Goal: Task Accomplishment & Management: Use online tool/utility

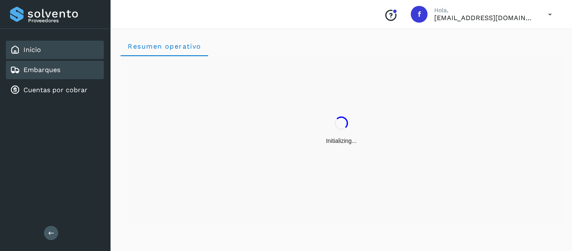
click at [72, 68] on div "Embarques" at bounding box center [55, 70] width 98 height 18
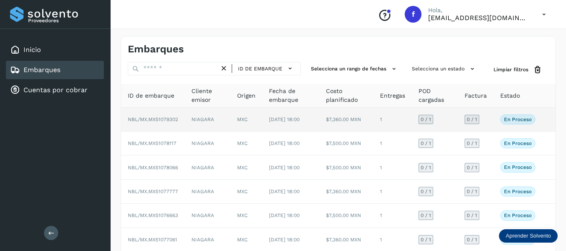
click at [488, 122] on td "0 / 1" at bounding box center [476, 120] width 36 height 24
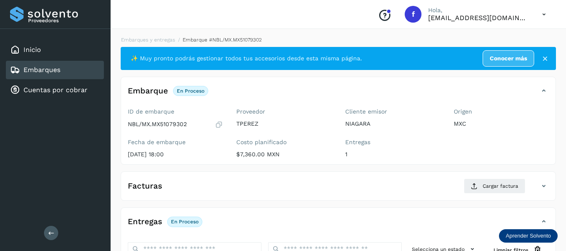
click at [219, 126] on icon at bounding box center [219, 124] width 8 height 8
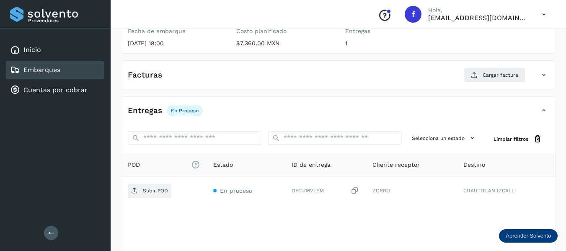
scroll to position [126, 0]
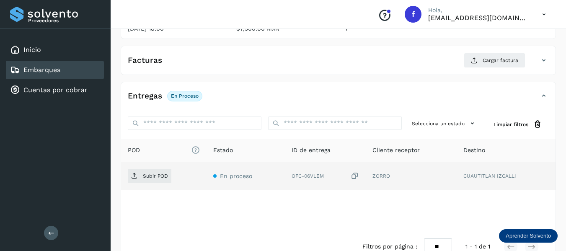
click at [356, 178] on icon at bounding box center [354, 176] width 8 height 9
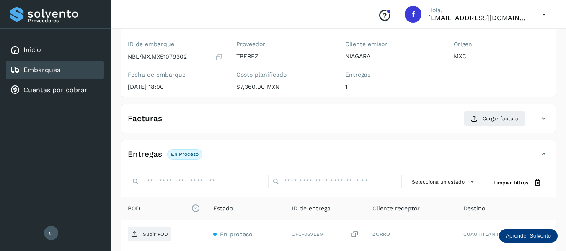
scroll to position [0, 0]
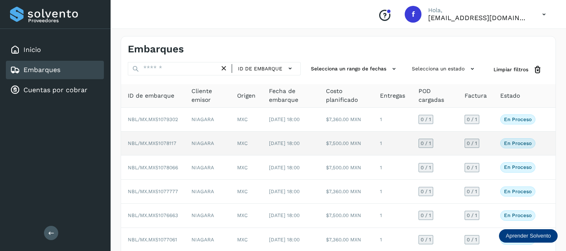
click at [486, 148] on td "0 / 1" at bounding box center [476, 143] width 36 height 24
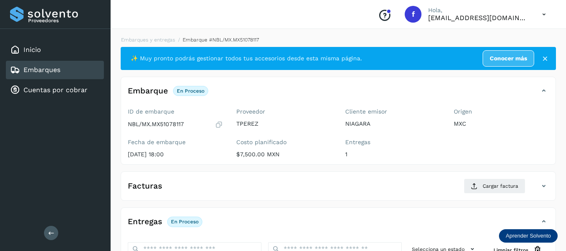
click at [220, 124] on icon at bounding box center [219, 124] width 8 height 8
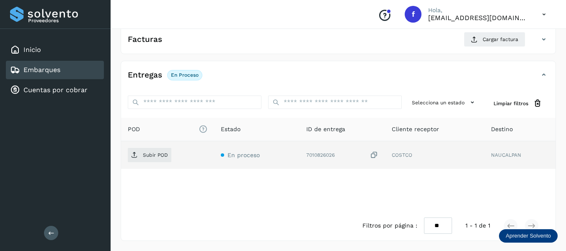
click at [378, 156] on icon at bounding box center [374, 155] width 8 height 9
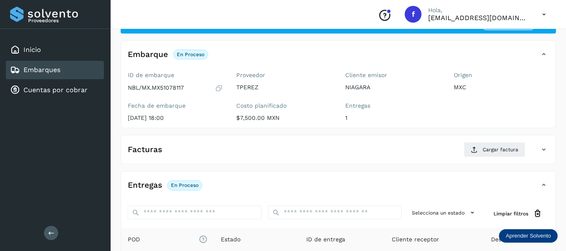
scroll to position [0, 0]
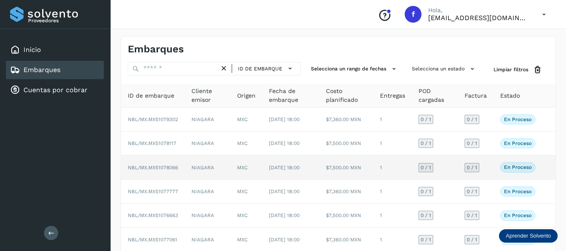
click at [488, 179] on td "0 / 1" at bounding box center [476, 167] width 36 height 24
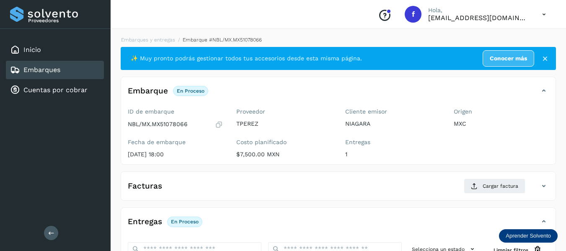
click at [220, 126] on icon at bounding box center [219, 124] width 8 height 8
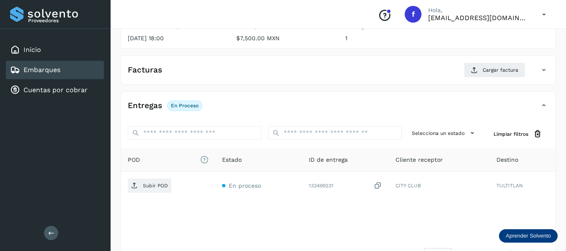
scroll to position [126, 0]
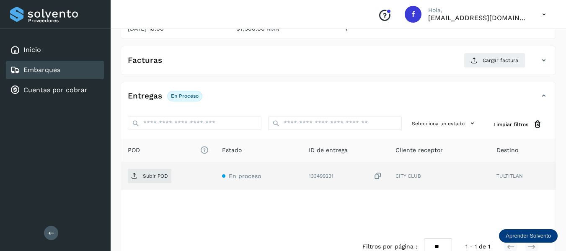
click at [378, 177] on icon at bounding box center [377, 176] width 8 height 9
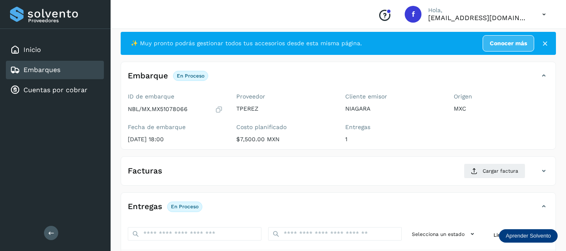
scroll to position [0, 0]
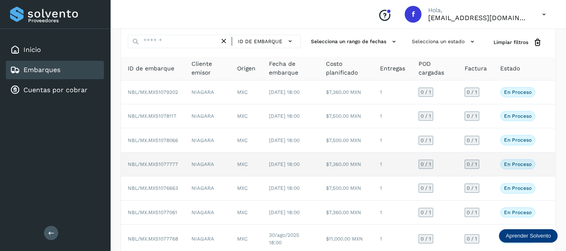
scroll to position [42, 0]
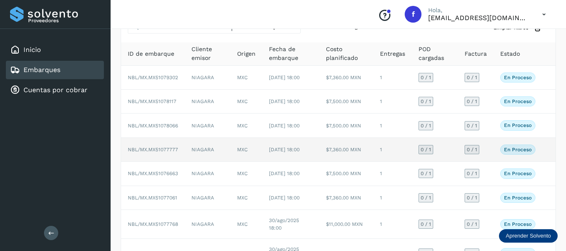
click at [488, 162] on td "0 / 1" at bounding box center [476, 150] width 36 height 24
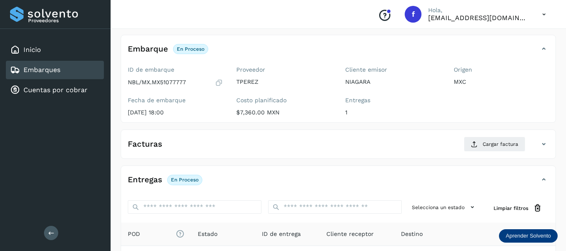
click at [220, 82] on icon at bounding box center [219, 82] width 8 height 8
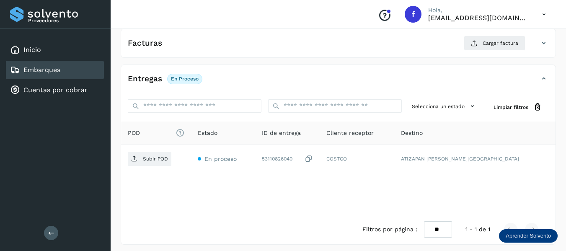
scroll to position [147, 0]
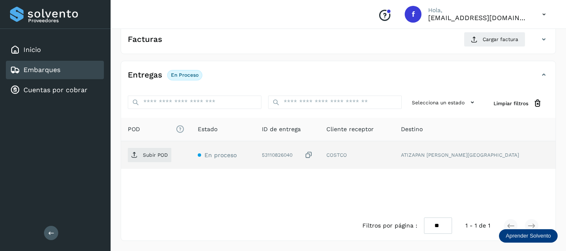
click at [313, 153] on icon at bounding box center [308, 155] width 8 height 9
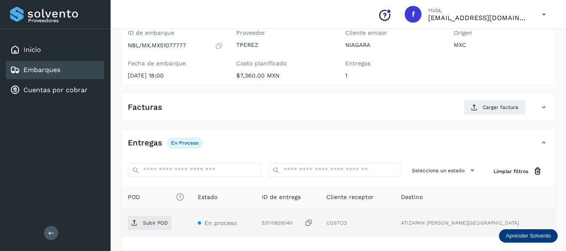
scroll to position [63, 0]
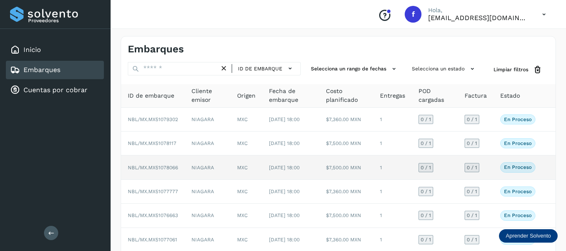
scroll to position [42, 0]
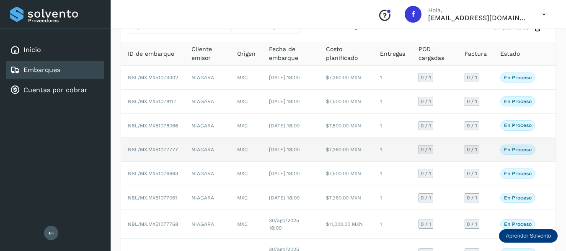
click at [486, 162] on td "0 / 1" at bounding box center [476, 150] width 36 height 24
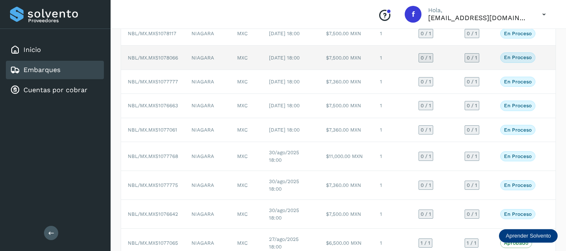
scroll to position [126, 0]
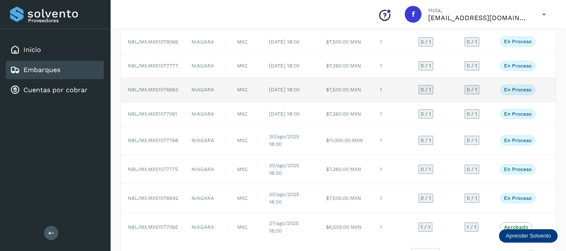
click at [486, 102] on td "0 / 1" at bounding box center [476, 90] width 36 height 24
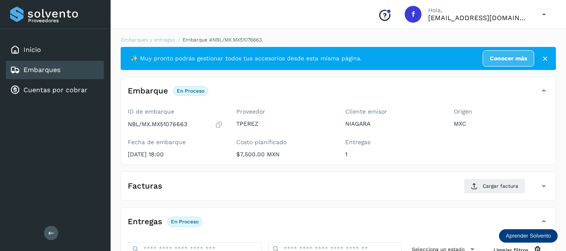
click at [223, 127] on icon at bounding box center [219, 124] width 8 height 8
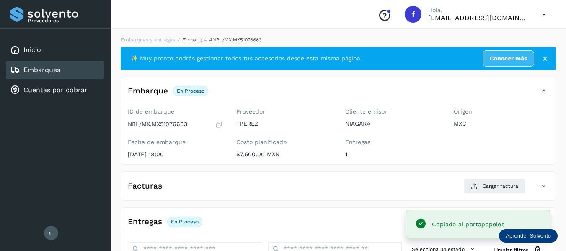
click at [221, 126] on icon at bounding box center [219, 124] width 8 height 8
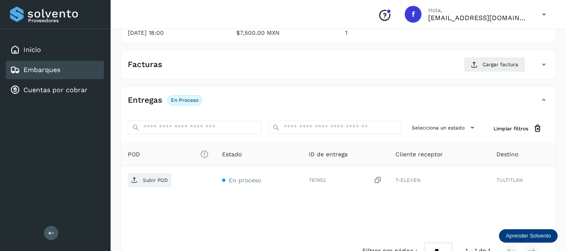
scroll to position [126, 0]
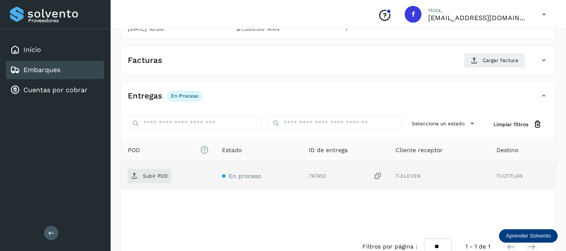
click at [377, 177] on icon at bounding box center [377, 176] width 8 height 9
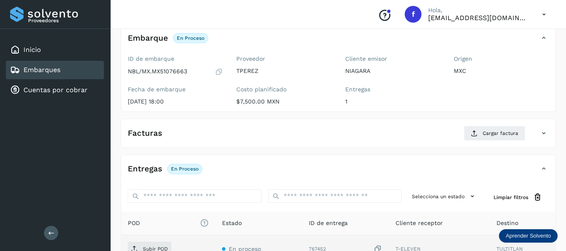
scroll to position [42, 0]
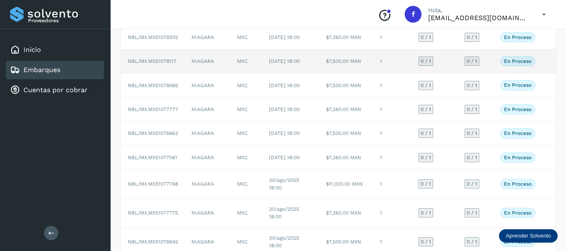
scroll to position [126, 0]
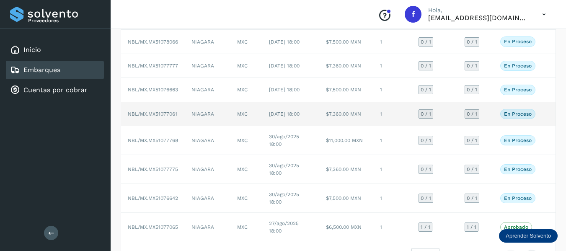
click at [491, 126] on td "0 / 1" at bounding box center [476, 114] width 36 height 24
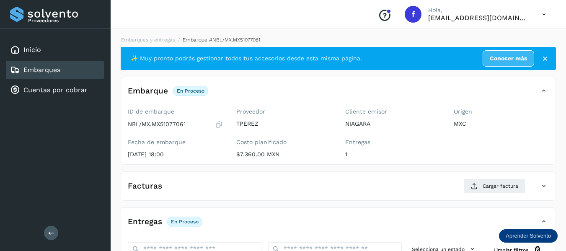
click at [219, 124] on icon at bounding box center [219, 124] width 8 height 8
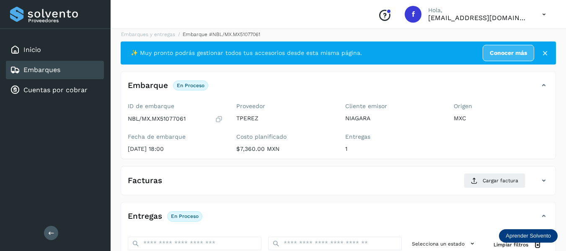
scroll to position [126, 0]
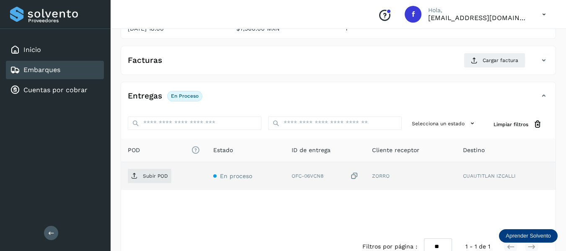
click at [358, 174] on icon at bounding box center [354, 176] width 8 height 9
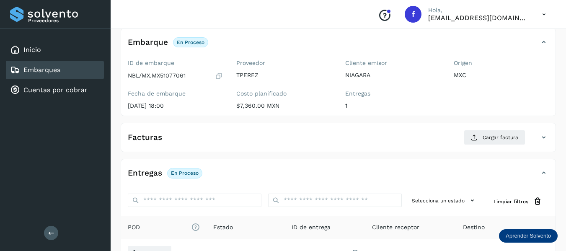
scroll to position [42, 0]
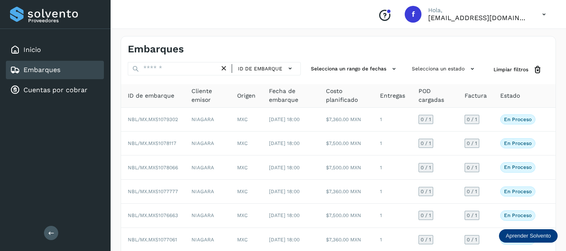
click at [233, 39] on div "Embarques" at bounding box center [338, 45] width 434 height 19
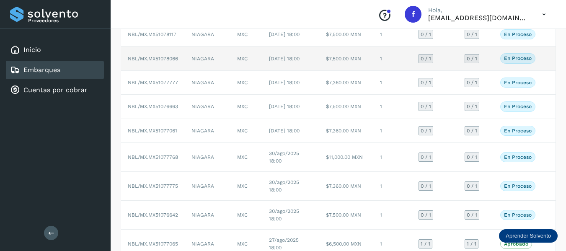
scroll to position [126, 0]
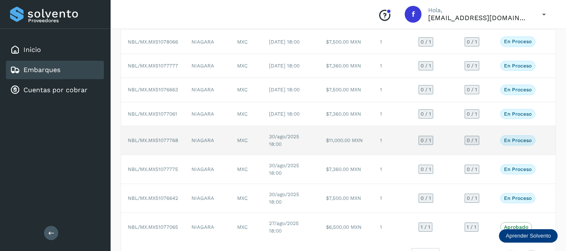
click at [488, 155] on td "0 / 1" at bounding box center [476, 140] width 36 height 29
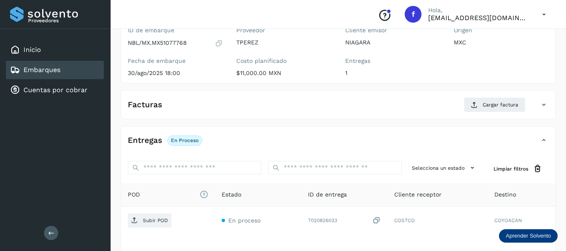
scroll to position [42, 0]
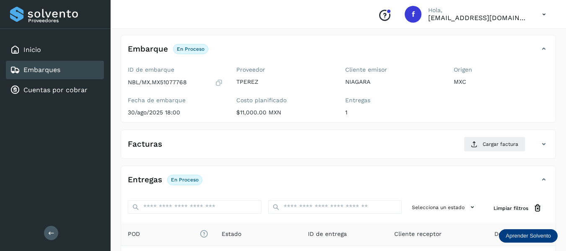
click at [218, 80] on icon at bounding box center [219, 82] width 8 height 8
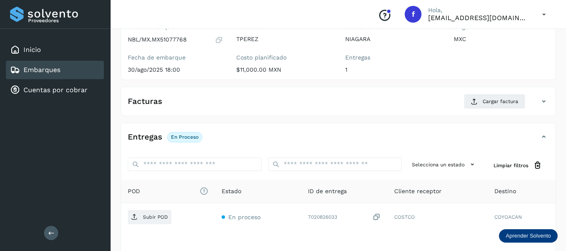
scroll to position [147, 0]
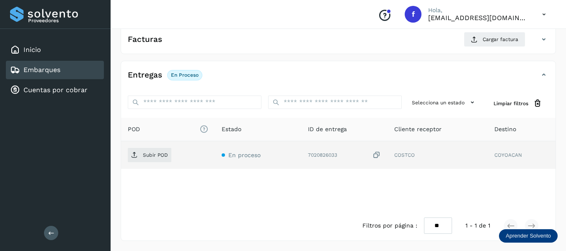
click at [378, 154] on icon at bounding box center [376, 155] width 8 height 9
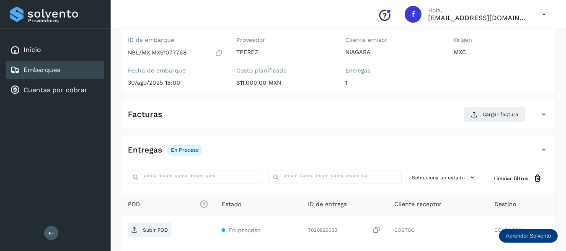
scroll to position [63, 0]
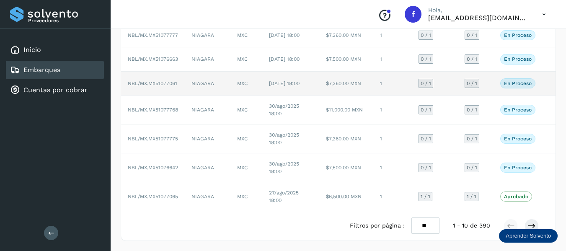
scroll to position [167, 0]
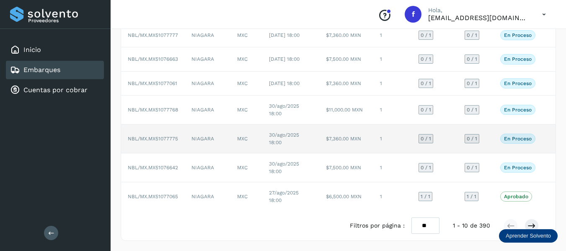
click at [498, 153] on td "En proceso Verifica el estado de la factura o entregas asociadas a este embarque" at bounding box center [517, 138] width 49 height 29
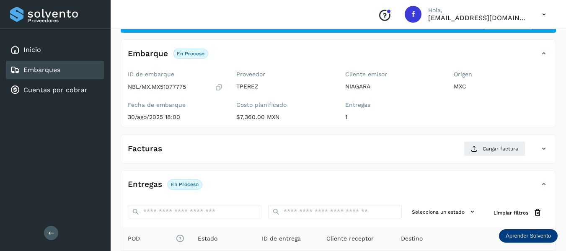
scroll to position [21, 0]
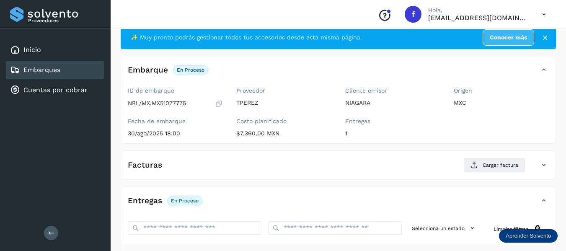
click at [219, 101] on icon at bounding box center [219, 103] width 8 height 8
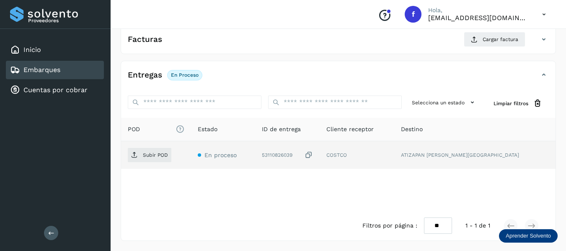
click at [313, 157] on icon at bounding box center [308, 155] width 8 height 9
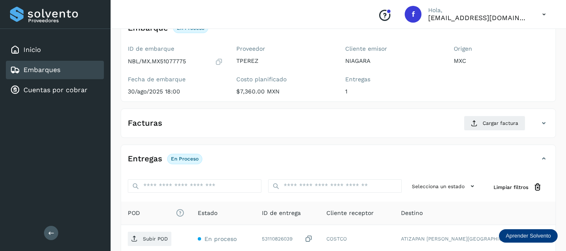
scroll to position [105, 0]
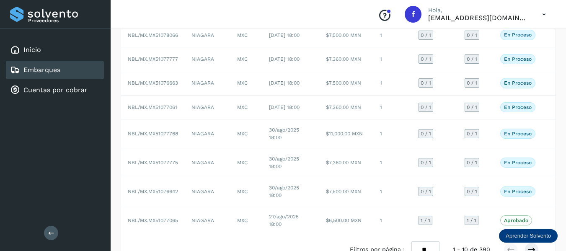
scroll to position [167, 0]
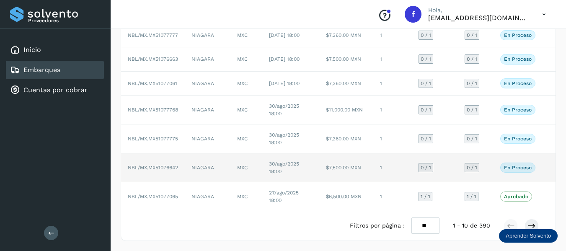
click at [490, 182] on td "0 / 1" at bounding box center [476, 167] width 36 height 29
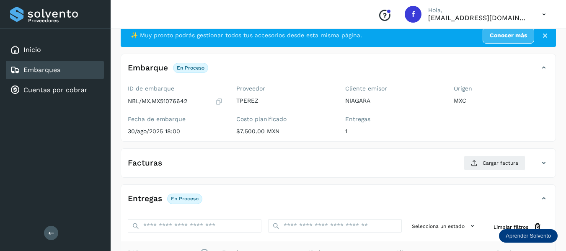
scroll to position [21, 0]
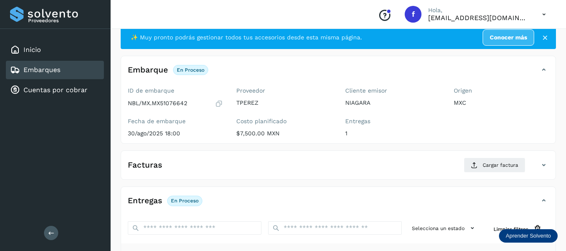
click at [219, 105] on icon at bounding box center [219, 103] width 8 height 8
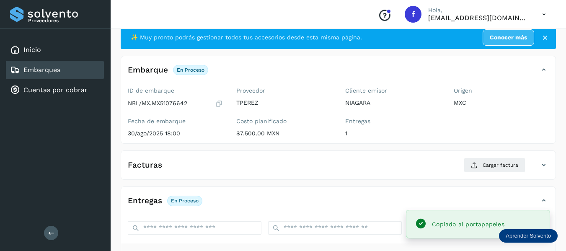
click at [219, 105] on icon at bounding box center [219, 103] width 8 height 8
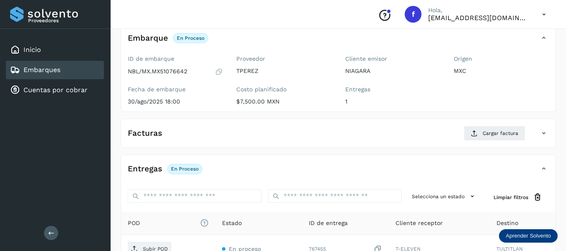
scroll to position [147, 0]
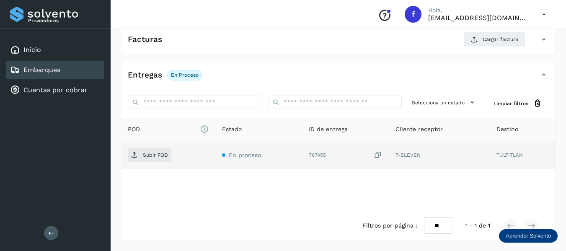
click at [378, 154] on icon at bounding box center [377, 155] width 8 height 9
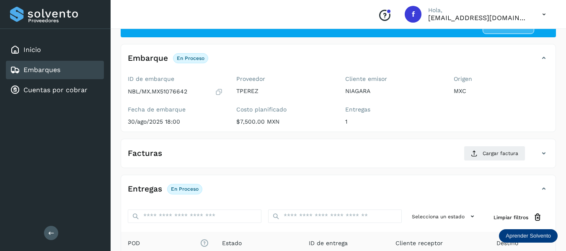
scroll to position [21, 0]
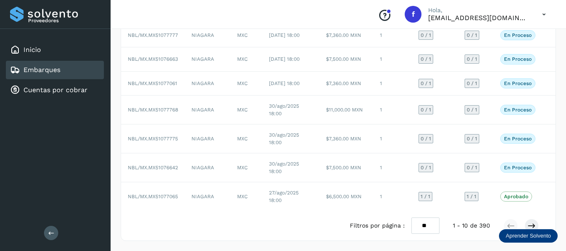
scroll to position [185, 0]
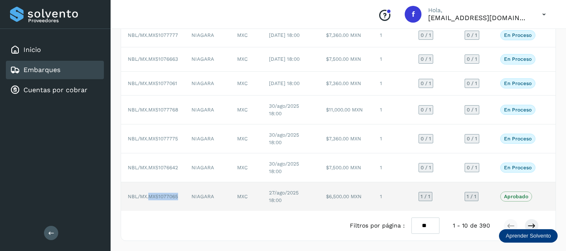
drag, startPoint x: 149, startPoint y: 195, endPoint x: 185, endPoint y: 194, distance: 35.2
click at [185, 194] on td "NBL/MX.MX51077065" at bounding box center [153, 196] width 64 height 28
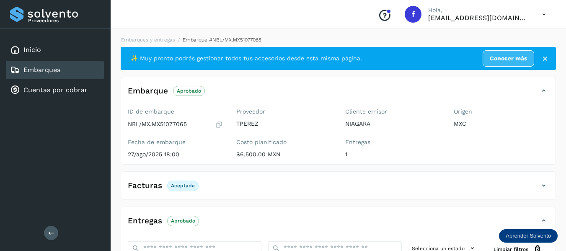
click at [219, 126] on icon at bounding box center [219, 124] width 8 height 8
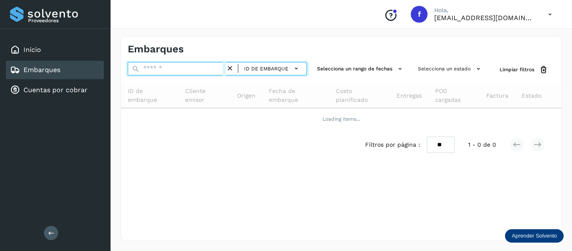
click at [188, 72] on input "text" at bounding box center [177, 68] width 98 height 13
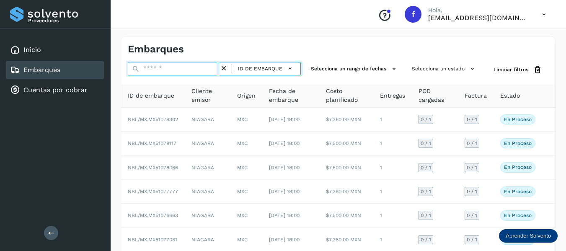
paste input "**********"
click at [185, 71] on input "**********" at bounding box center [174, 68] width 92 height 13
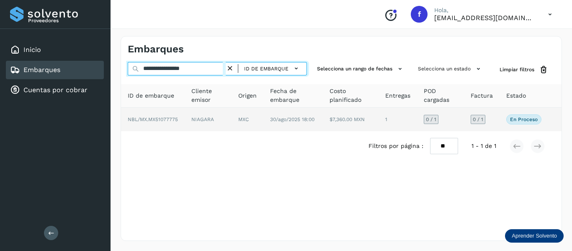
type input "**********"
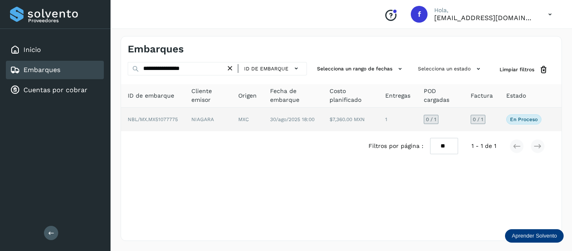
click at [502, 121] on td "En proceso Verifica el estado de la factura o entregas asociadas a este embarque" at bounding box center [523, 119] width 49 height 23
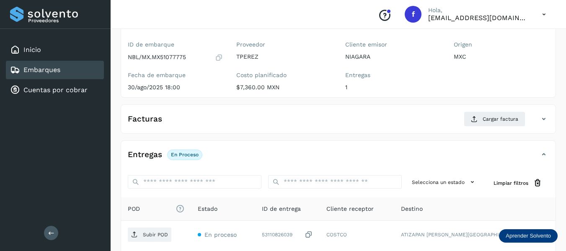
scroll to position [147, 0]
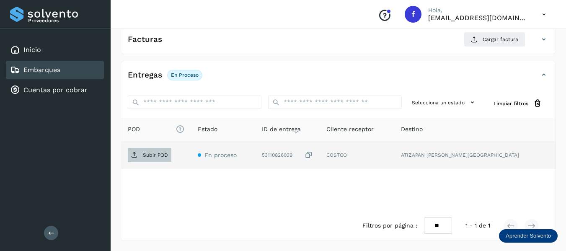
click at [165, 152] on p "Subir POD" at bounding box center [155, 155] width 25 height 6
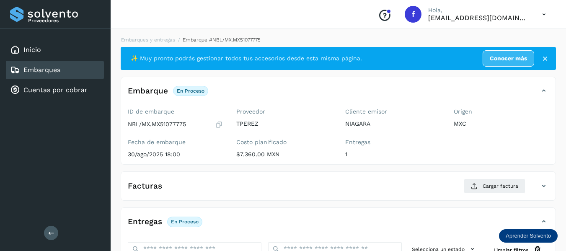
scroll to position [42, 0]
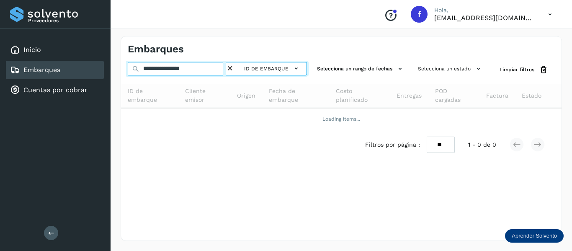
drag, startPoint x: 206, startPoint y: 67, endPoint x: 115, endPoint y: 81, distance: 92.2
click at [115, 81] on div "**********" at bounding box center [341, 138] width 461 height 225
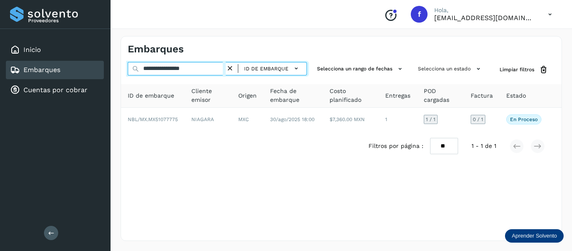
paste input "text"
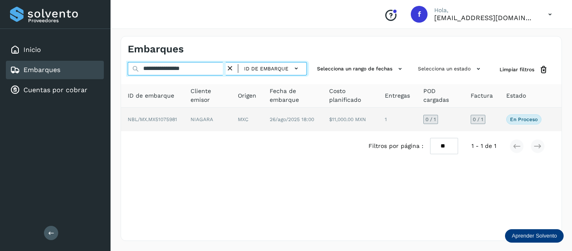
type input "**********"
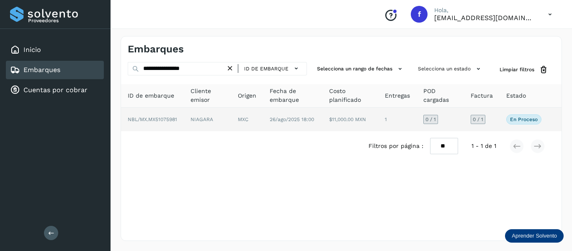
click at [497, 121] on td "0 / 1" at bounding box center [482, 119] width 36 height 23
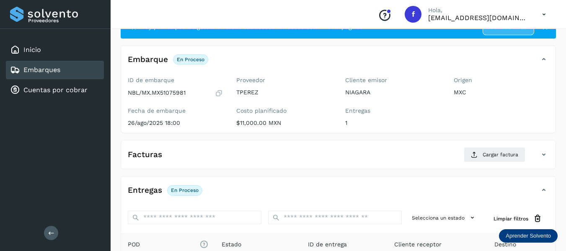
scroll to position [84, 0]
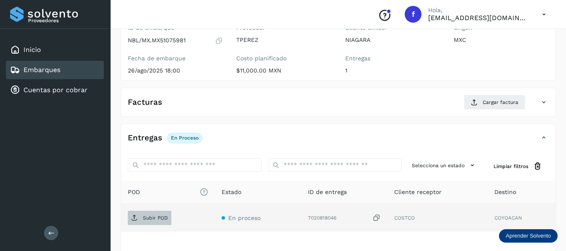
click at [162, 219] on p "Subir POD" at bounding box center [155, 218] width 25 height 6
click at [154, 220] on p "Subir POD" at bounding box center [155, 218] width 25 height 6
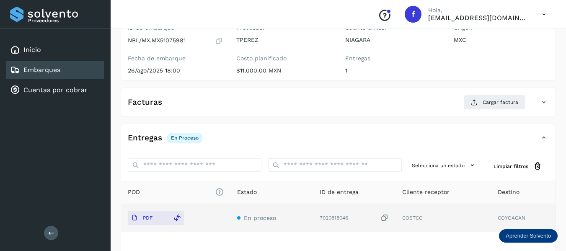
click at [62, 69] on div "Embarques" at bounding box center [55, 70] width 98 height 18
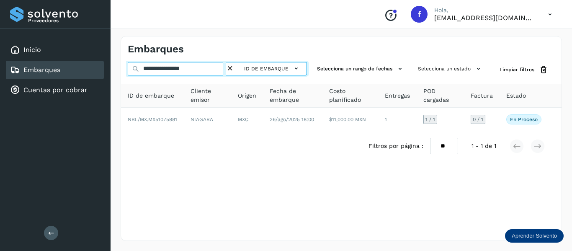
drag, startPoint x: 209, startPoint y: 68, endPoint x: 122, endPoint y: 67, distance: 86.7
click at [122, 67] on div "**********" at bounding box center [341, 69] width 440 height 15
paste input "text"
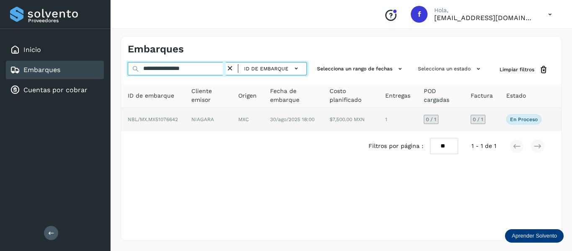
type input "**********"
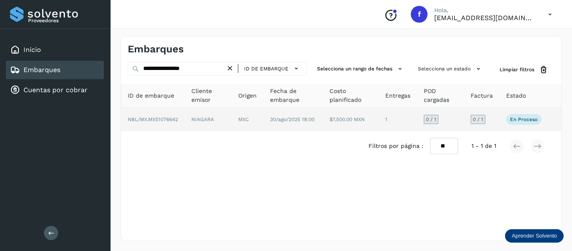
click at [495, 125] on td "0 / 1" at bounding box center [482, 119] width 36 height 23
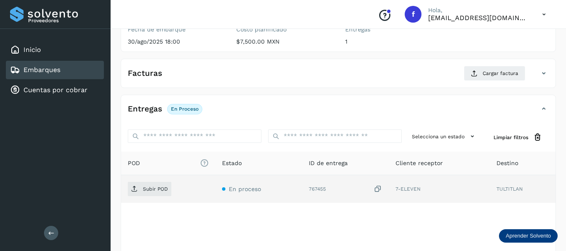
scroll to position [147, 0]
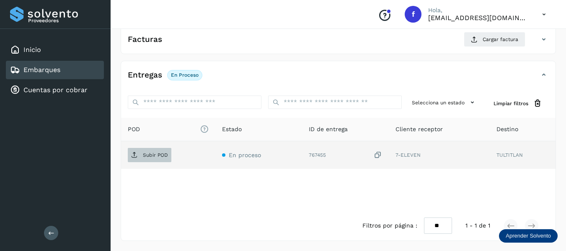
click at [167, 159] on span "Subir POD" at bounding box center [150, 154] width 44 height 13
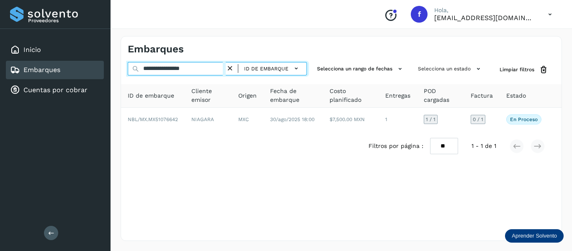
drag, startPoint x: 208, startPoint y: 67, endPoint x: 128, endPoint y: 88, distance: 83.5
click at [128, 88] on div "**********" at bounding box center [341, 111] width 440 height 99
paste input "text"
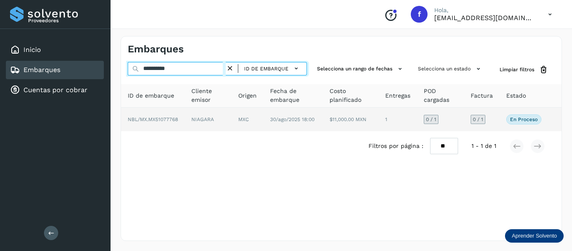
type input "**********"
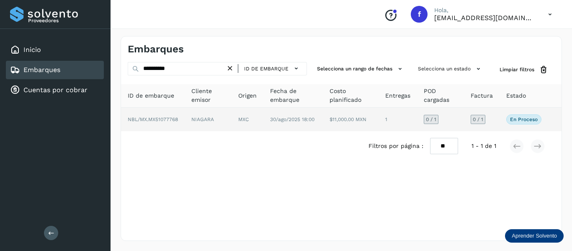
click at [501, 118] on td "En proceso Verifica el estado de la factura o entregas asociadas a este embarque" at bounding box center [523, 119] width 49 height 23
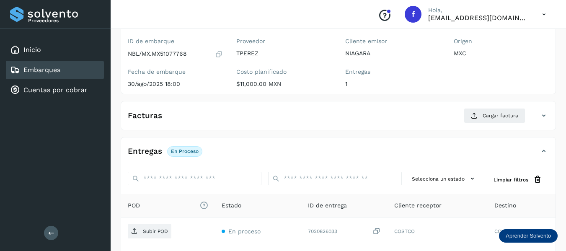
scroll to position [147, 0]
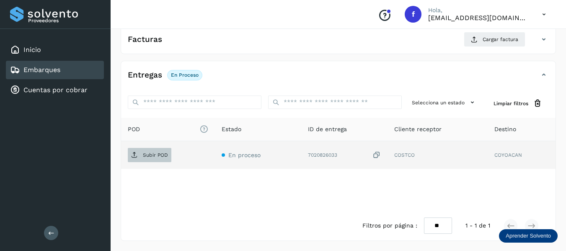
click at [148, 151] on span "Subir POD" at bounding box center [150, 154] width 44 height 13
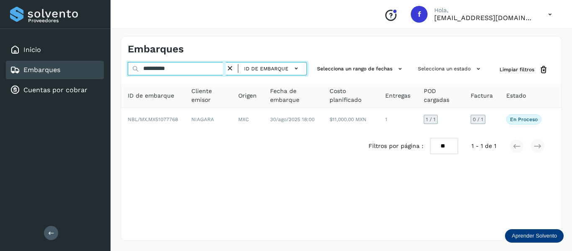
drag, startPoint x: 198, startPoint y: 69, endPoint x: 170, endPoint y: 77, distance: 29.2
click at [115, 82] on div "**********" at bounding box center [341, 138] width 461 height 225
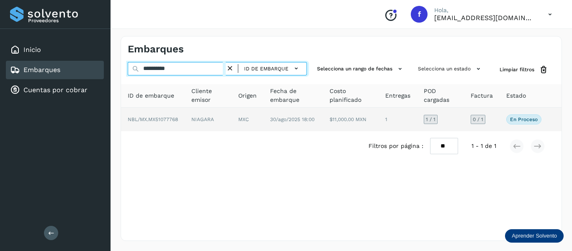
paste input "*******"
type input "**********"
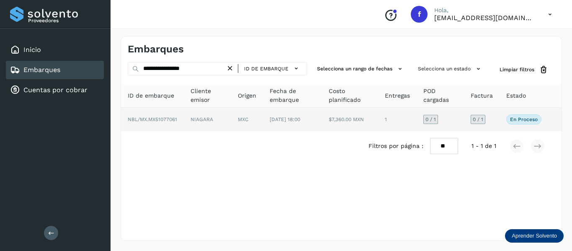
click at [502, 120] on td "En proceso Verifica el estado de la factura o entregas asociadas a este embarque" at bounding box center [523, 119] width 49 height 23
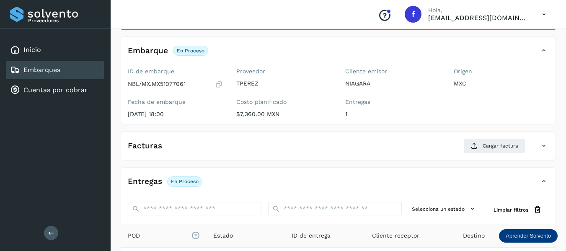
scroll to position [126, 0]
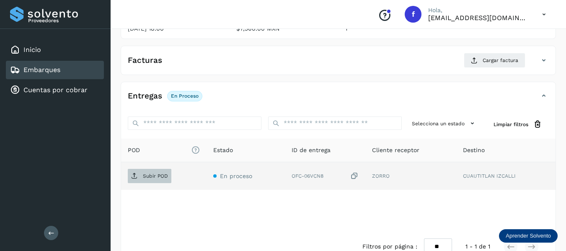
click at [158, 181] on span "Subir POD" at bounding box center [150, 175] width 44 height 13
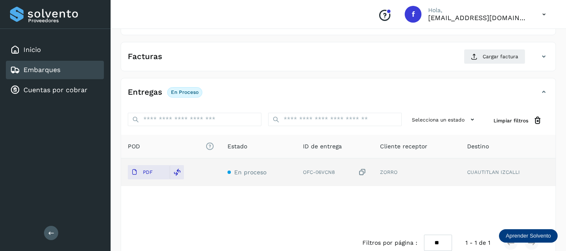
scroll to position [147, 0]
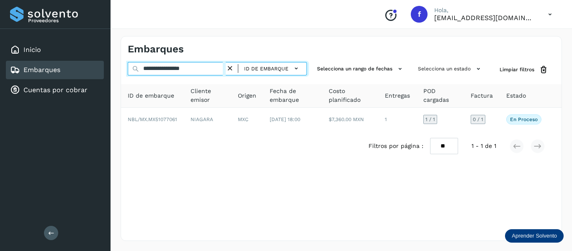
drag, startPoint x: 214, startPoint y: 69, endPoint x: 134, endPoint y: 88, distance: 82.2
click at [134, 88] on div "**********" at bounding box center [341, 111] width 440 height 99
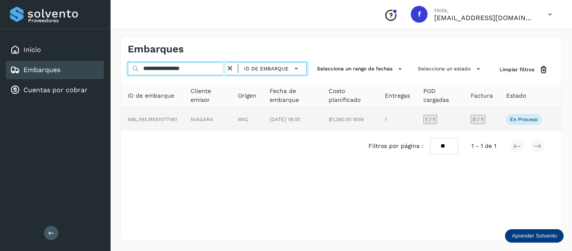
paste input "text"
type input "**********"
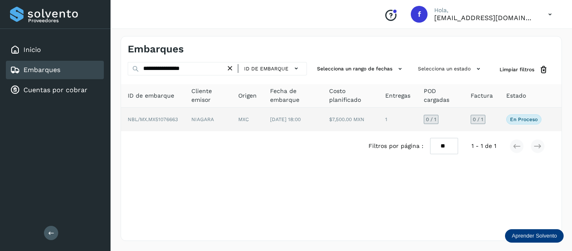
click at [498, 123] on td "0 / 1" at bounding box center [482, 119] width 36 height 23
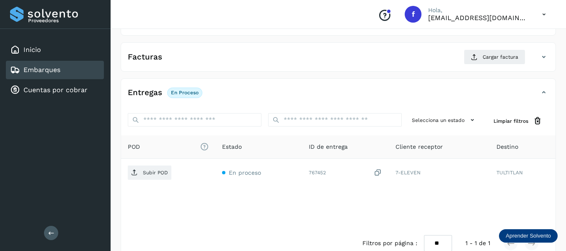
scroll to position [147, 0]
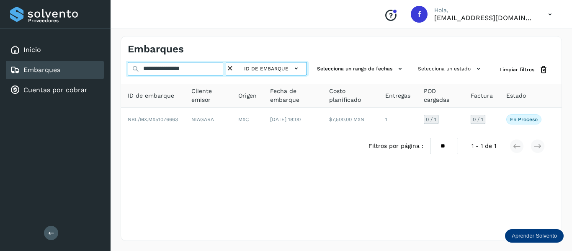
drag, startPoint x: 209, startPoint y: 73, endPoint x: 150, endPoint y: 75, distance: 59.1
click at [150, 75] on input "**********" at bounding box center [177, 68] width 98 height 13
drag, startPoint x: 204, startPoint y: 69, endPoint x: 109, endPoint y: 75, distance: 95.2
click at [109, 75] on div "**********" at bounding box center [286, 125] width 572 height 251
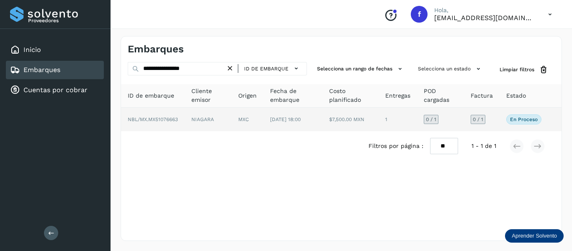
click at [497, 121] on td "0 / 1" at bounding box center [482, 119] width 36 height 23
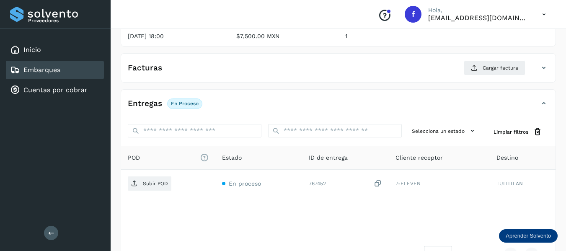
scroll to position [126, 0]
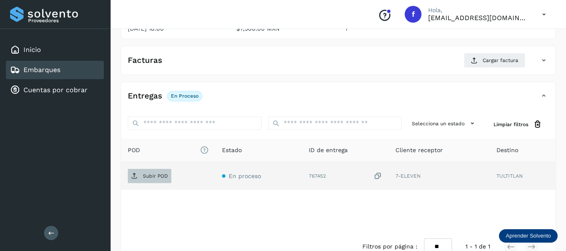
click at [158, 176] on p "Subir POD" at bounding box center [155, 176] width 25 height 6
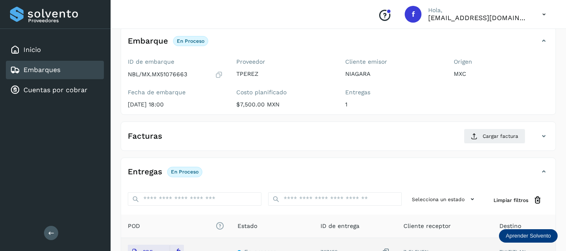
scroll to position [42, 0]
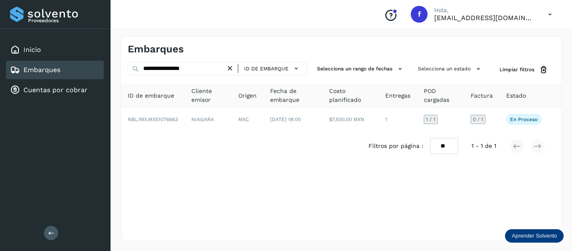
click at [69, 77] on div "Embarques" at bounding box center [55, 70] width 98 height 18
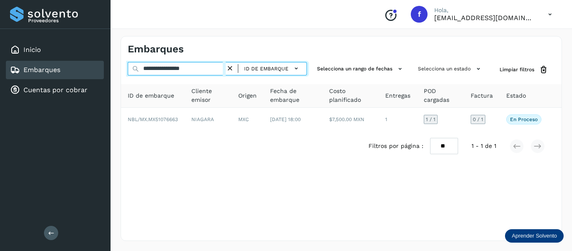
drag, startPoint x: 216, startPoint y: 69, endPoint x: 106, endPoint y: 75, distance: 109.9
click at [106, 75] on div "**********" at bounding box center [286, 125] width 572 height 251
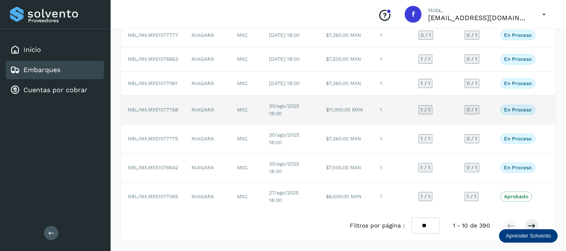
scroll to position [185, 0]
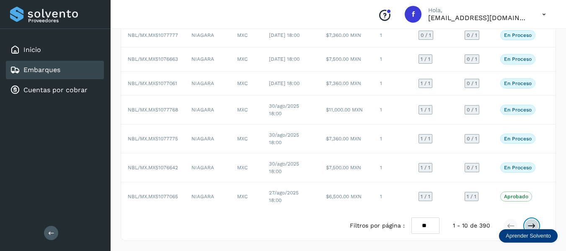
click at [530, 226] on icon at bounding box center [531, 225] width 8 height 8
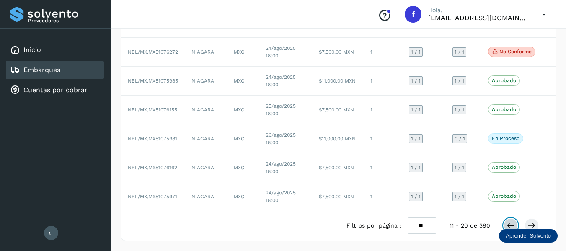
click at [509, 223] on icon at bounding box center [510, 225] width 8 height 8
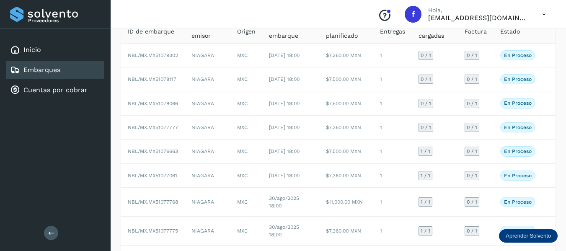
scroll to position [60, 0]
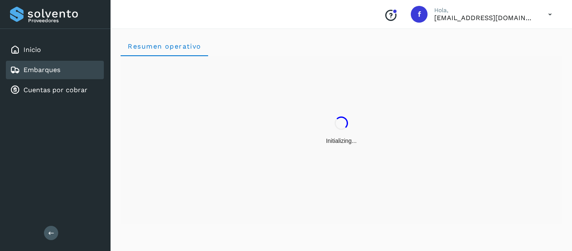
click at [74, 73] on div "Embarques" at bounding box center [55, 70] width 98 height 18
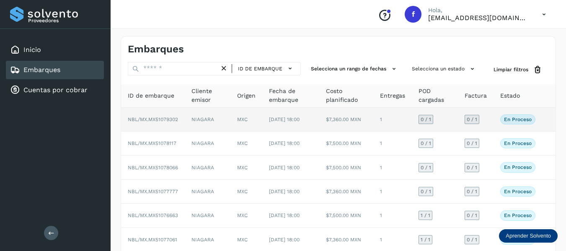
click at [491, 121] on td "0 / 1" at bounding box center [476, 120] width 36 height 24
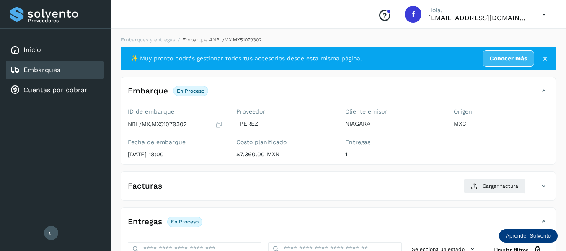
click at [220, 125] on icon at bounding box center [219, 124] width 8 height 8
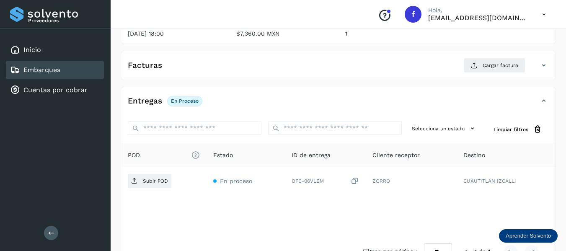
scroll to position [147, 0]
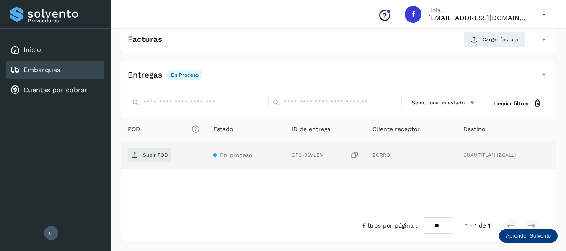
click at [351, 157] on div "OFC-06VLEM" at bounding box center [324, 155] width 67 height 9
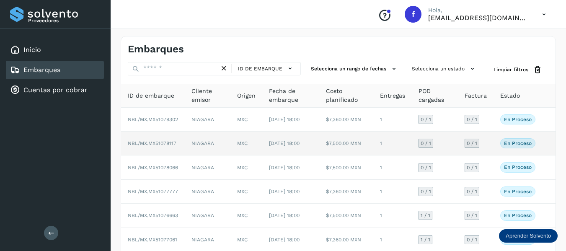
click at [486, 149] on td "0 / 1" at bounding box center [476, 143] width 36 height 24
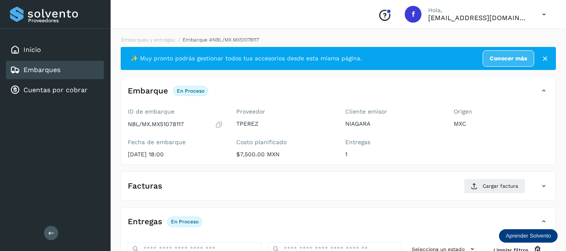
click at [220, 125] on icon at bounding box center [219, 124] width 8 height 8
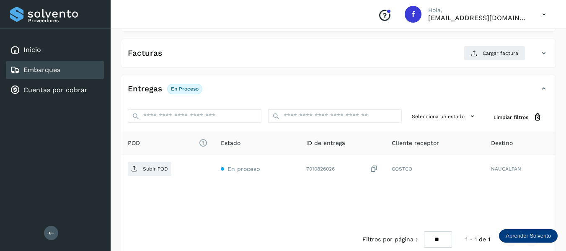
scroll to position [147, 0]
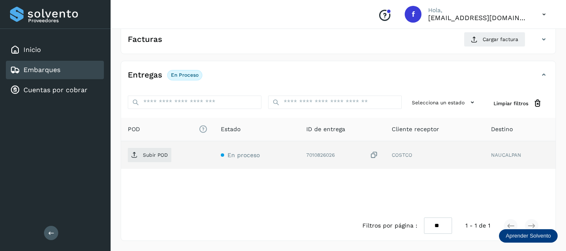
click at [377, 157] on icon at bounding box center [374, 155] width 8 height 9
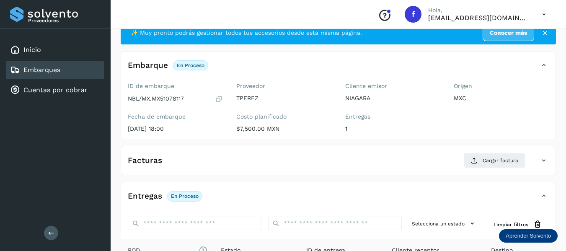
scroll to position [21, 0]
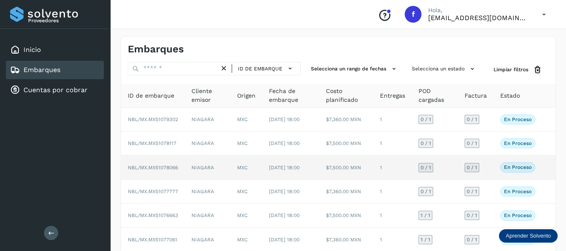
click at [495, 175] on td "En proceso Verifica el estado de la factura o entregas asociadas a este embarque" at bounding box center [517, 167] width 49 height 24
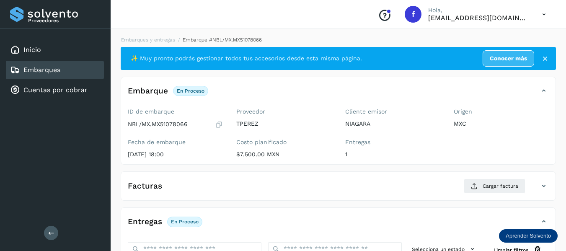
click at [217, 126] on icon at bounding box center [219, 124] width 8 height 8
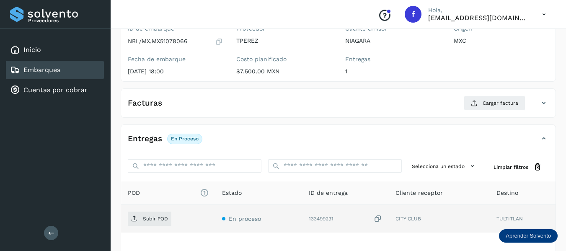
scroll to position [84, 0]
click at [378, 218] on icon at bounding box center [377, 218] width 8 height 9
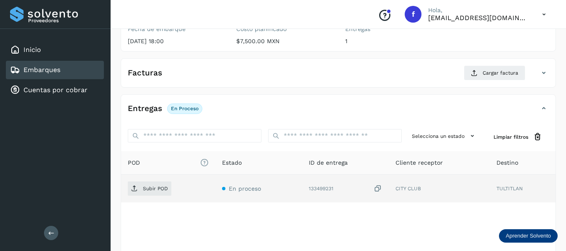
scroll to position [63, 0]
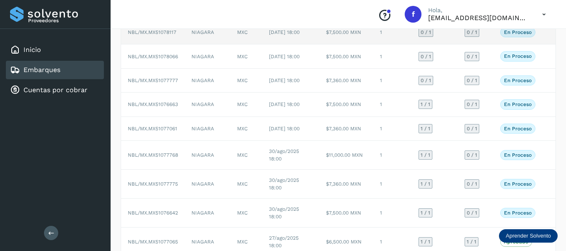
scroll to position [126, 0]
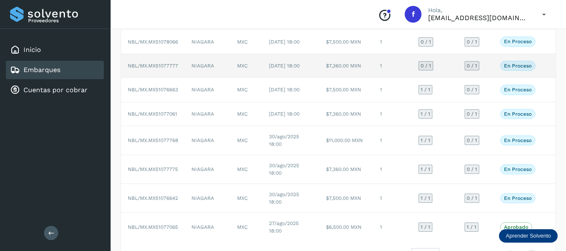
click at [490, 78] on td "0 / 1" at bounding box center [476, 66] width 36 height 24
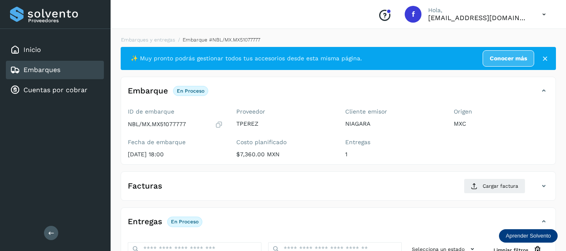
click at [219, 126] on icon at bounding box center [219, 124] width 8 height 8
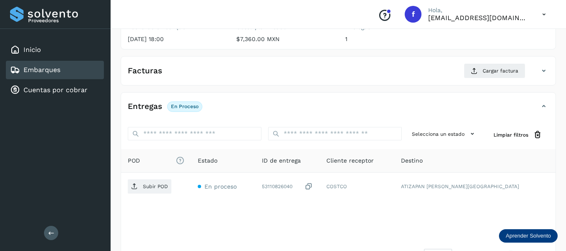
scroll to position [126, 0]
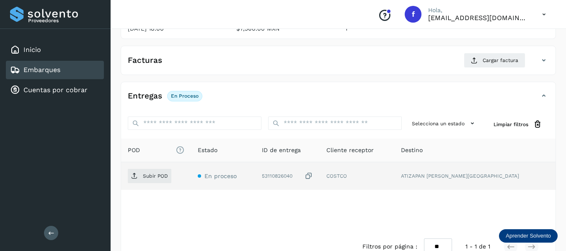
click at [313, 178] on icon at bounding box center [308, 176] width 8 height 9
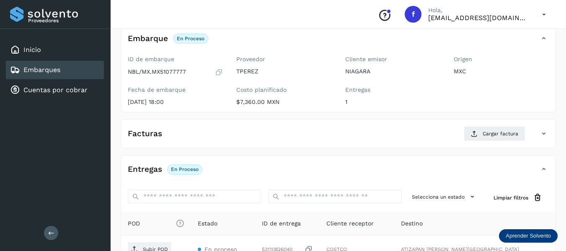
scroll to position [42, 0]
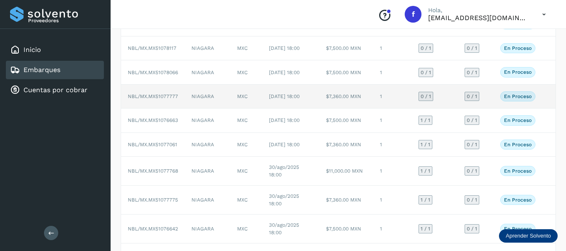
scroll to position [126, 0]
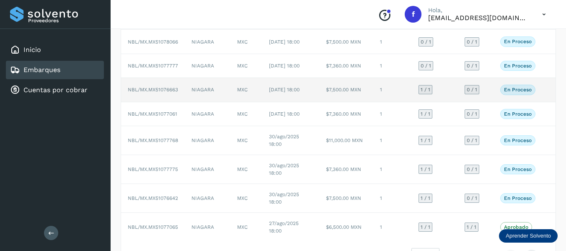
click at [492, 102] on td "0 / 1" at bounding box center [476, 90] width 36 height 24
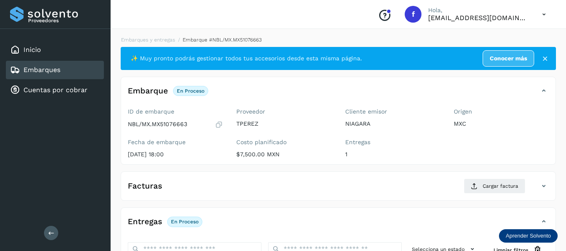
click at [219, 125] on icon at bounding box center [219, 124] width 8 height 8
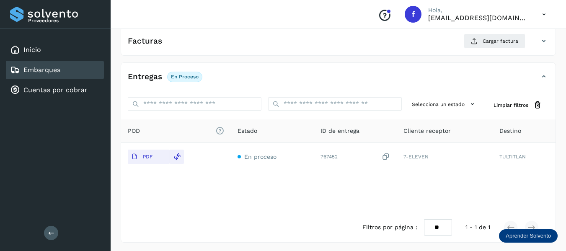
scroll to position [147, 0]
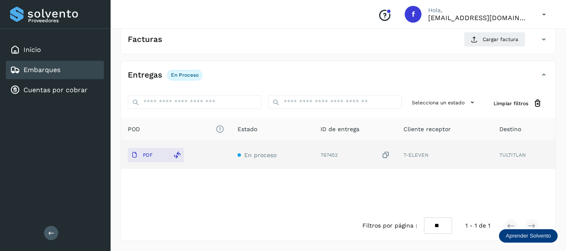
click at [386, 152] on icon at bounding box center [385, 155] width 8 height 9
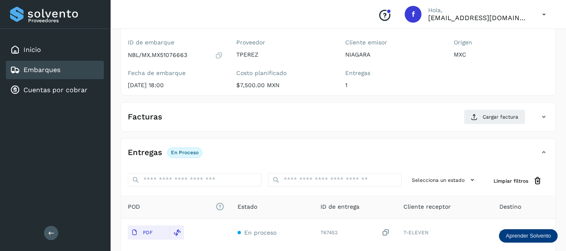
scroll to position [63, 0]
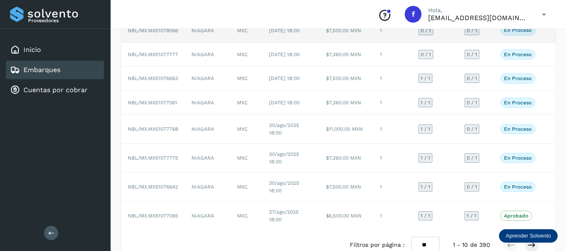
scroll to position [167, 0]
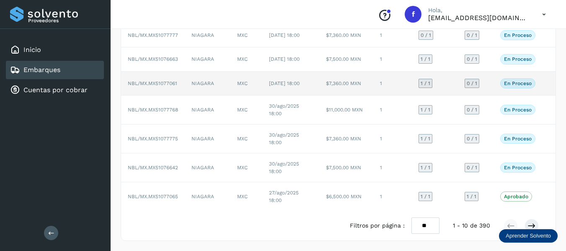
click at [494, 95] on td "En proceso Verifica el estado de la factura o entregas asociadas a este embarque" at bounding box center [517, 84] width 49 height 24
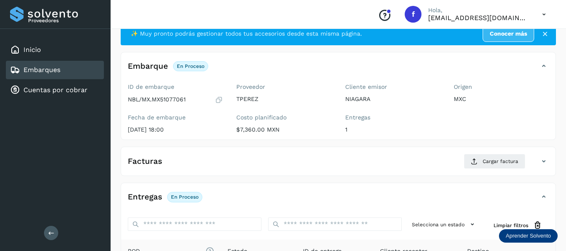
scroll to position [21, 0]
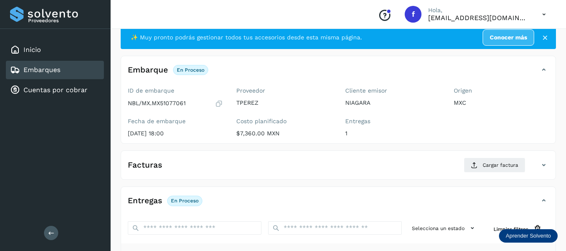
click at [223, 104] on icon at bounding box center [219, 103] width 8 height 8
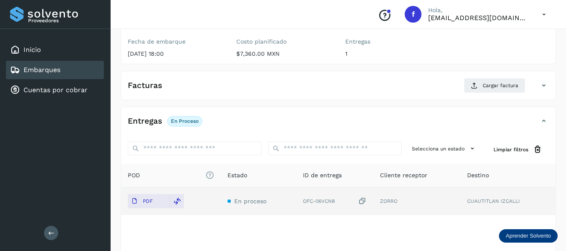
scroll to position [147, 0]
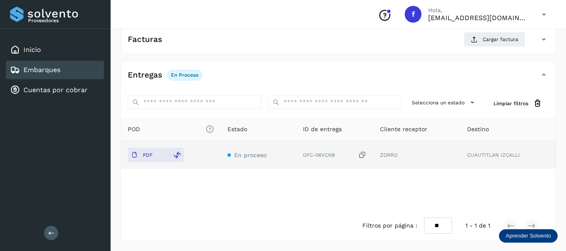
click at [363, 158] on icon at bounding box center [362, 155] width 8 height 9
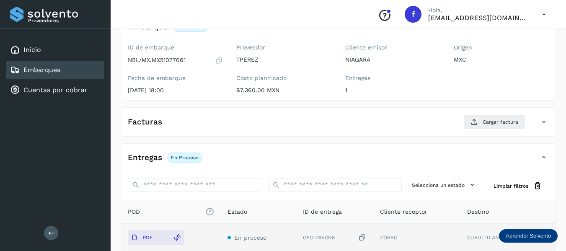
scroll to position [63, 0]
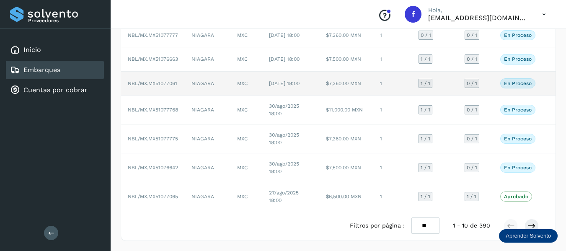
scroll to position [185, 0]
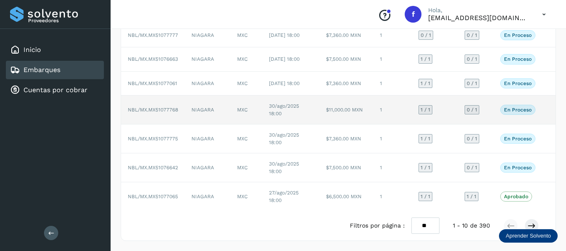
click at [495, 106] on td "En proceso Verifica el estado de la factura o entregas asociadas a este embarque" at bounding box center [517, 109] width 49 height 29
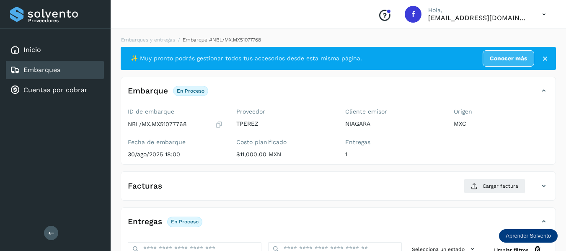
click at [223, 124] on icon at bounding box center [219, 124] width 8 height 8
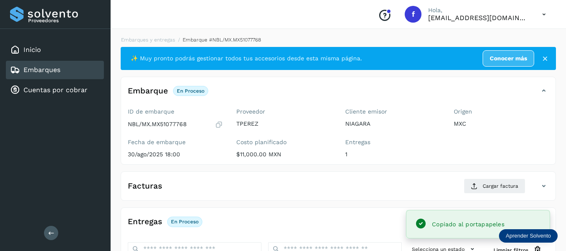
click at [221, 124] on icon at bounding box center [219, 124] width 8 height 8
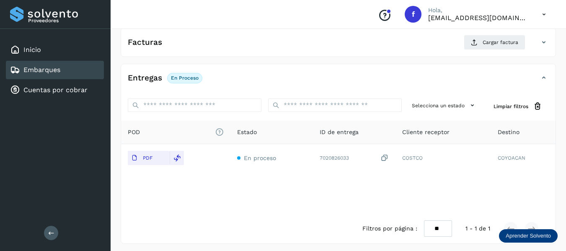
scroll to position [147, 0]
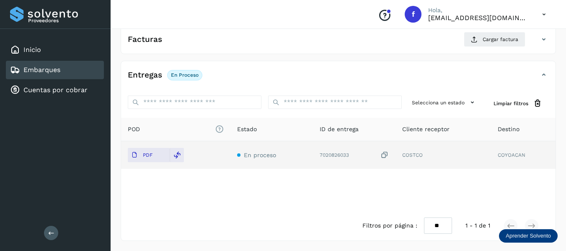
click at [386, 155] on icon at bounding box center [384, 155] width 8 height 9
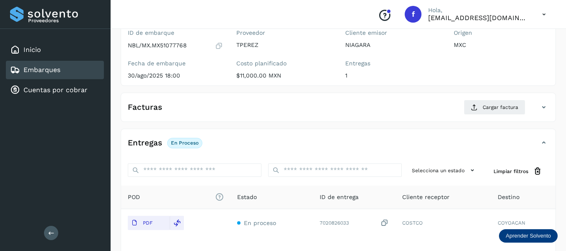
scroll to position [84, 0]
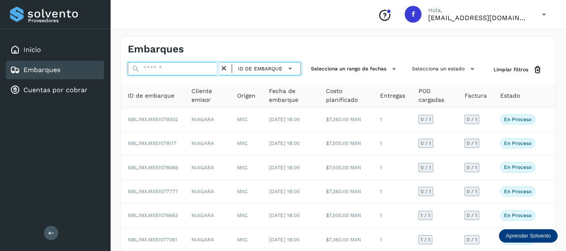
click at [179, 68] on input "text" at bounding box center [174, 68] width 92 height 13
paste input "**********"
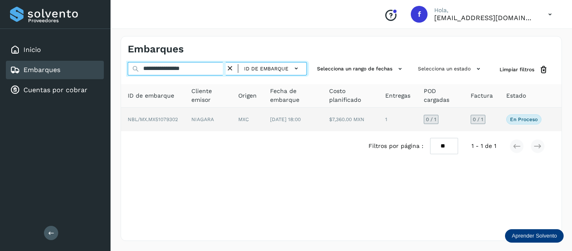
type input "**********"
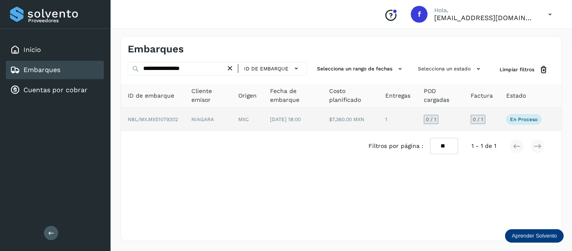
click at [492, 121] on td "0 / 1" at bounding box center [482, 119] width 36 height 23
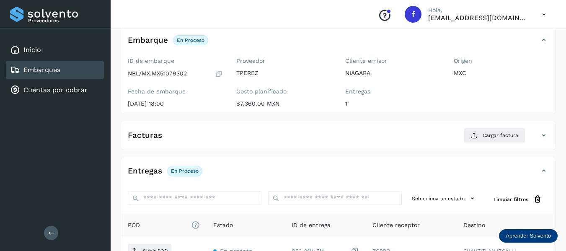
scroll to position [147, 0]
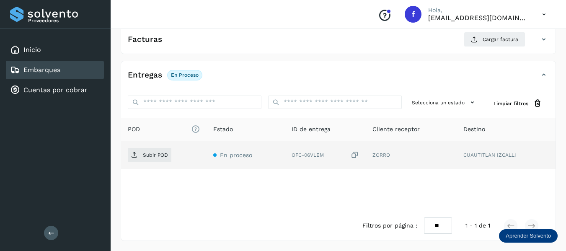
click at [355, 153] on icon at bounding box center [354, 155] width 8 height 9
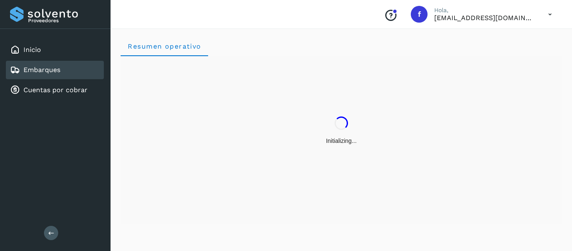
click at [67, 70] on div "Embarques" at bounding box center [55, 70] width 98 height 18
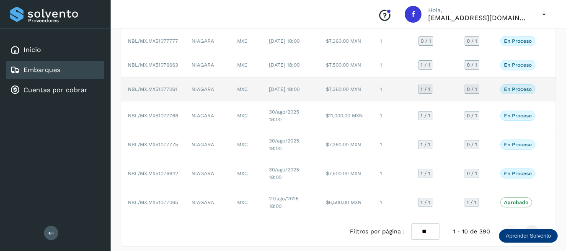
scroll to position [167, 0]
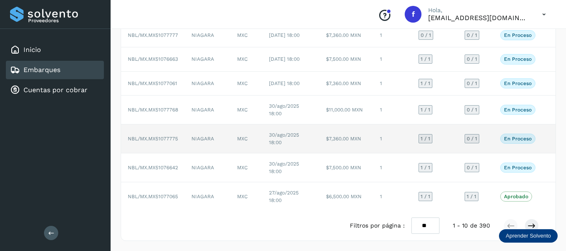
click at [492, 153] on td "0 / 1" at bounding box center [476, 138] width 36 height 29
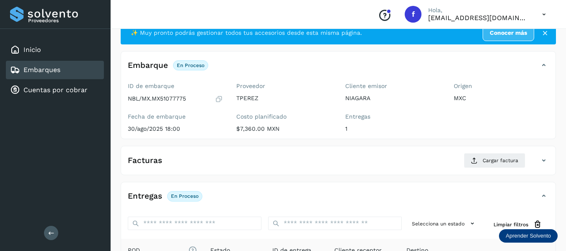
scroll to position [21, 0]
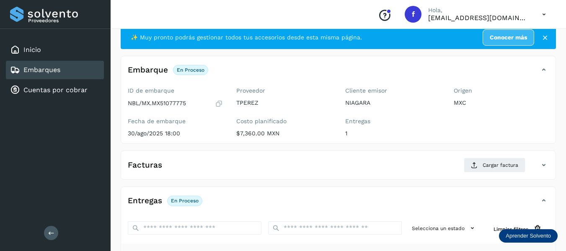
click at [221, 105] on icon at bounding box center [219, 103] width 8 height 8
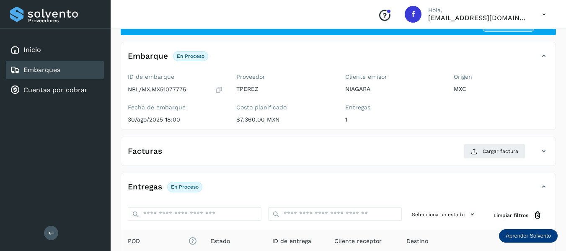
scroll to position [147, 0]
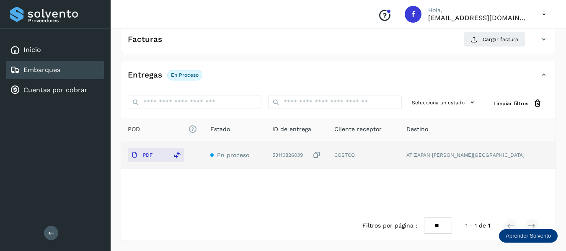
click at [321, 155] on icon at bounding box center [316, 155] width 8 height 9
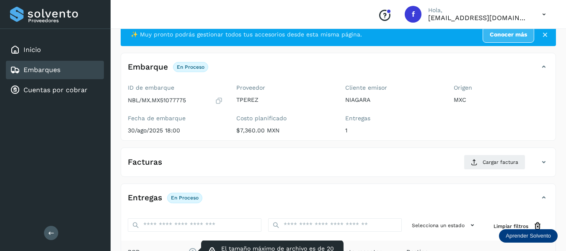
scroll to position [21, 0]
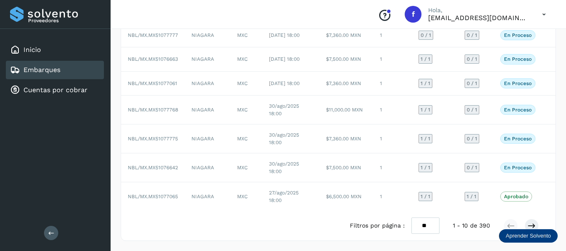
scroll to position [185, 0]
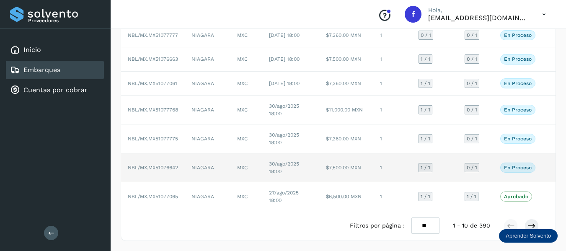
click at [490, 169] on td "0 / 1" at bounding box center [476, 167] width 36 height 29
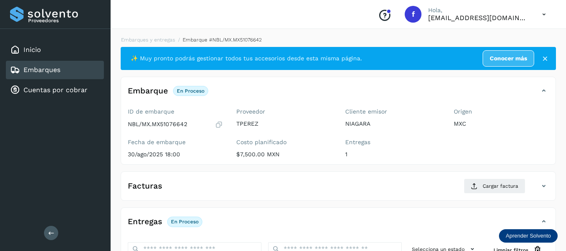
click at [215, 128] on icon at bounding box center [219, 124] width 8 height 8
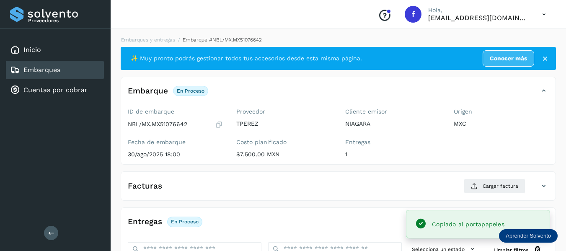
click at [219, 126] on icon at bounding box center [219, 124] width 8 height 8
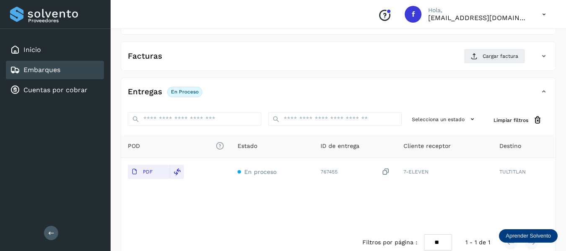
scroll to position [147, 0]
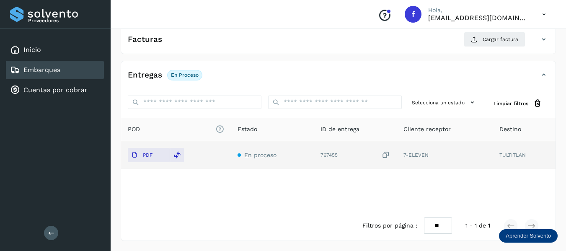
click at [386, 154] on icon at bounding box center [385, 155] width 8 height 9
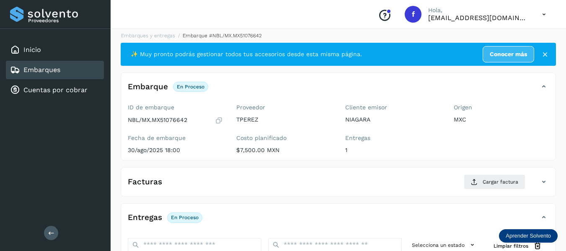
scroll to position [0, 0]
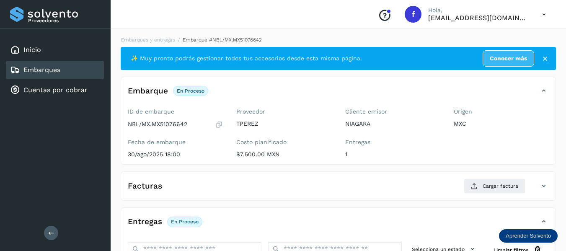
drag, startPoint x: 58, startPoint y: 69, endPoint x: 18, endPoint y: 0, distance: 79.6
click at [58, 69] on link "Embarques" at bounding box center [41, 70] width 37 height 8
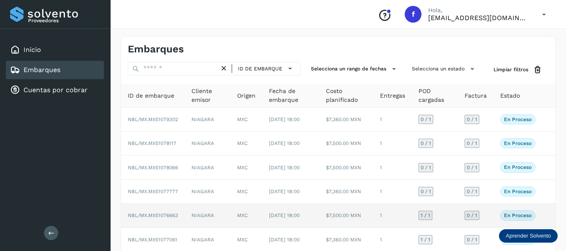
scroll to position [185, 0]
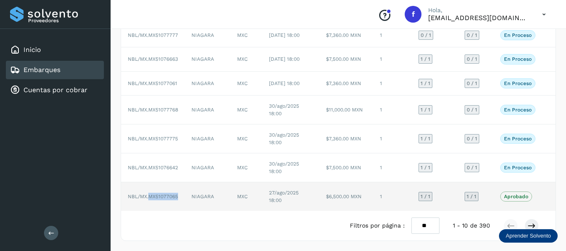
drag, startPoint x: 148, startPoint y: 197, endPoint x: 178, endPoint y: 196, distance: 29.3
click at [178, 196] on span "NBL/MX.MX51077065" at bounding box center [153, 196] width 50 height 6
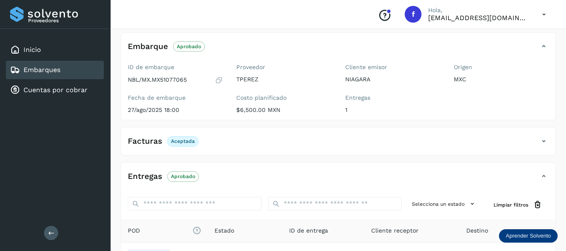
scroll to position [20, 0]
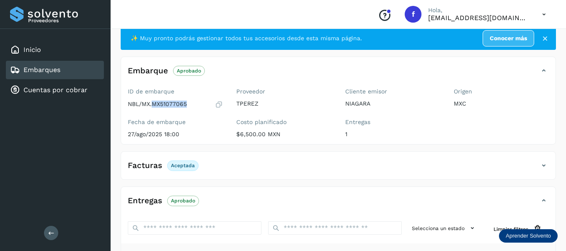
drag, startPoint x: 152, startPoint y: 104, endPoint x: 187, endPoint y: 99, distance: 35.9
click at [187, 99] on div "ID de embarque NBL/MX.MX51077065" at bounding box center [175, 98] width 95 height 21
copy p "MX51077065"
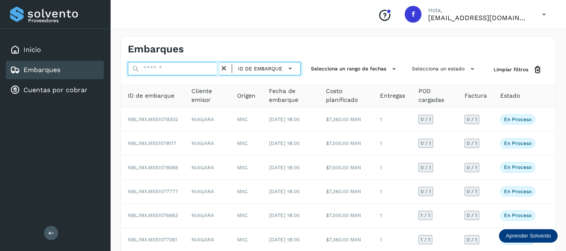
click at [169, 69] on input "text" at bounding box center [174, 68] width 92 height 13
paste input "**********"
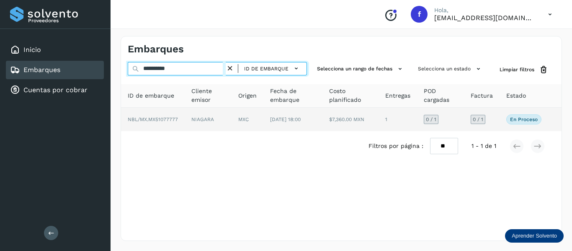
type input "**********"
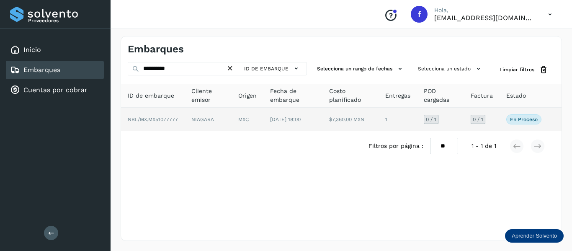
click at [503, 120] on td "En proceso Verifica el estado de la factura o entregas asociadas a este embarque" at bounding box center [523, 119] width 49 height 23
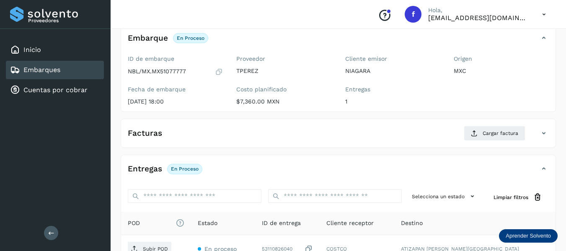
scroll to position [147, 0]
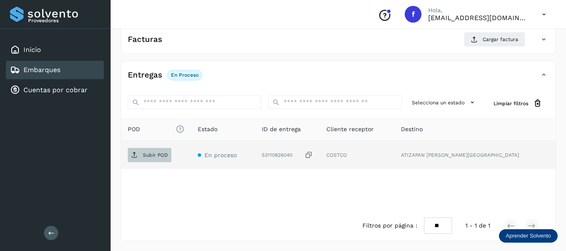
click at [159, 158] on span "Subir POD" at bounding box center [150, 154] width 44 height 13
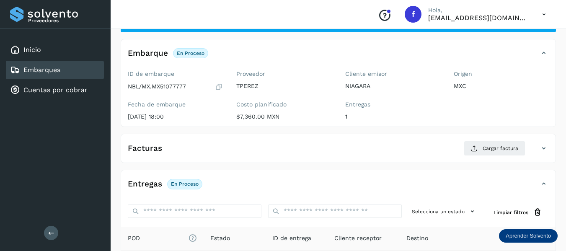
scroll to position [21, 0]
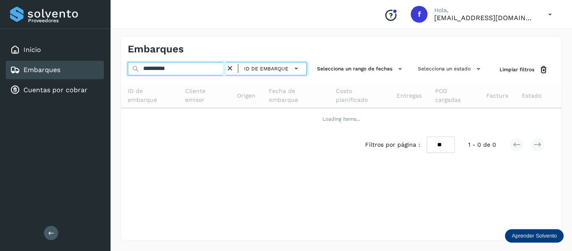
drag, startPoint x: 187, startPoint y: 72, endPoint x: 111, endPoint y: 73, distance: 75.4
click at [112, 66] on div "**********" at bounding box center [341, 138] width 461 height 225
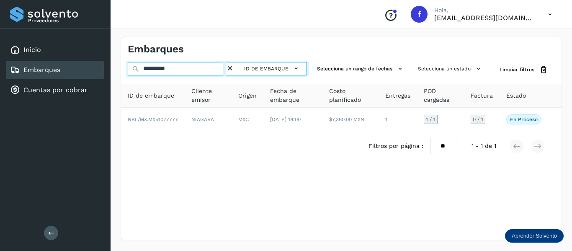
paste input "*******"
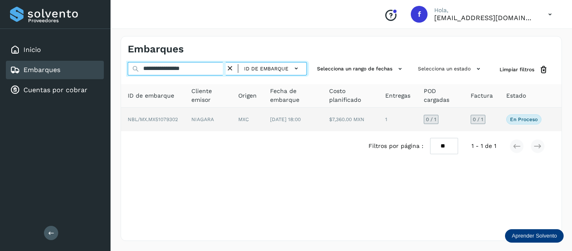
type input "**********"
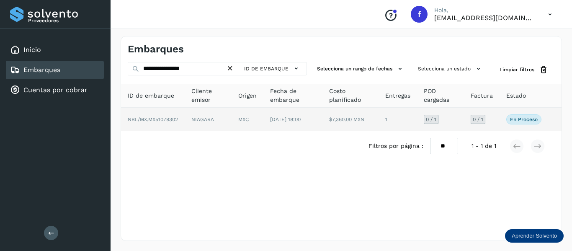
click at [496, 121] on td "0 / 1" at bounding box center [482, 119] width 36 height 23
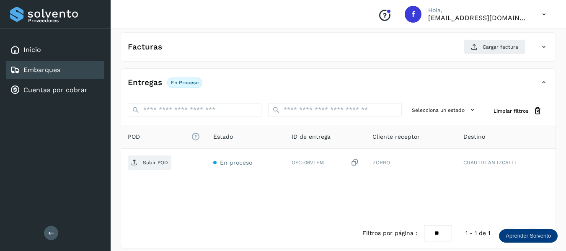
scroll to position [147, 0]
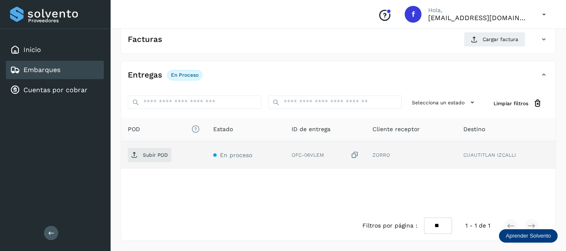
click at [142, 164] on td "Subir POD" at bounding box center [163, 155] width 85 height 28
click at [143, 161] on span "Subir POD" at bounding box center [150, 154] width 44 height 13
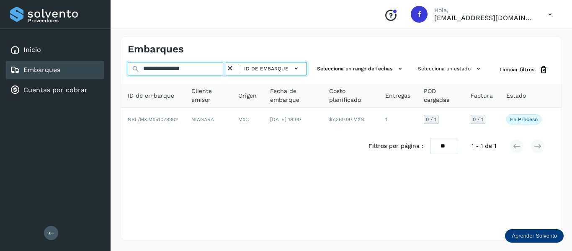
drag, startPoint x: 212, startPoint y: 70, endPoint x: 105, endPoint y: 79, distance: 107.5
click at [106, 79] on div "**********" at bounding box center [286, 125] width 572 height 251
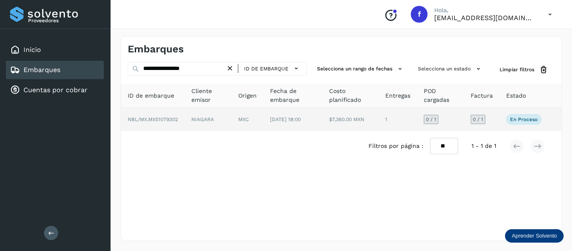
click at [497, 126] on td "0 / 1" at bounding box center [482, 119] width 36 height 23
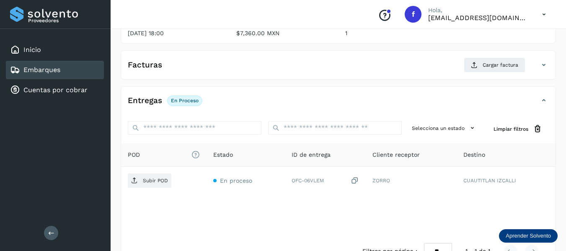
scroll to position [147, 0]
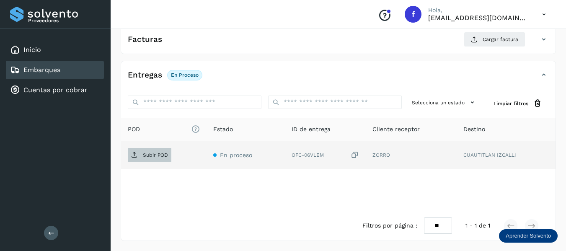
click at [159, 155] on p "Subir POD" at bounding box center [155, 155] width 25 height 6
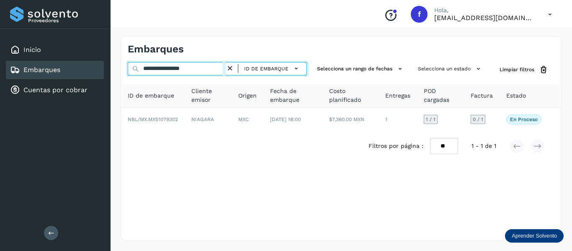
drag, startPoint x: 214, startPoint y: 73, endPoint x: 140, endPoint y: 100, distance: 78.8
click at [142, 79] on div "**********" at bounding box center [341, 111] width 440 height 99
paste input "text"
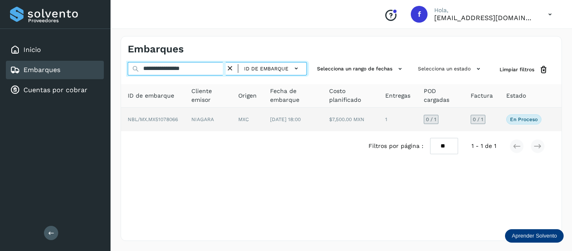
type input "**********"
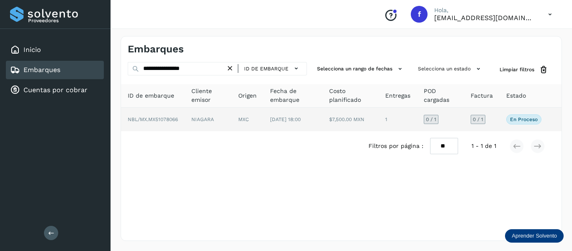
click at [497, 114] on td "0 / 1" at bounding box center [482, 119] width 36 height 23
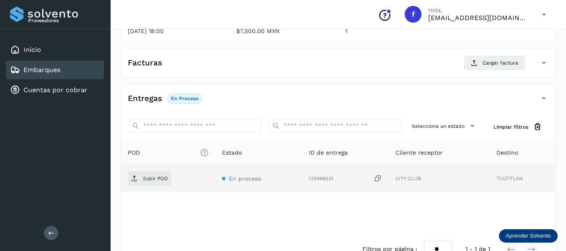
scroll to position [126, 0]
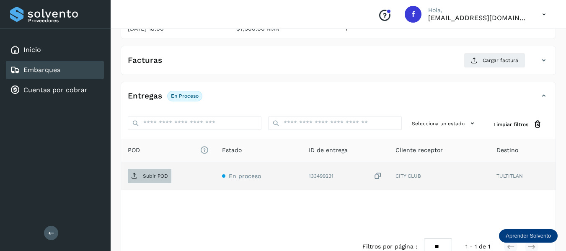
click at [154, 172] on span "Subir POD" at bounding box center [150, 175] width 44 height 13
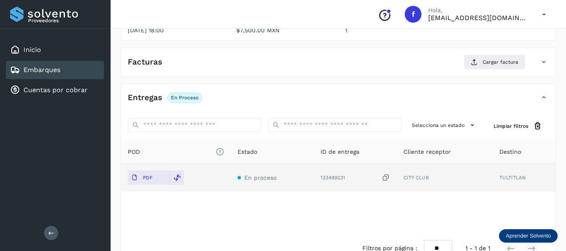
scroll to position [0, 0]
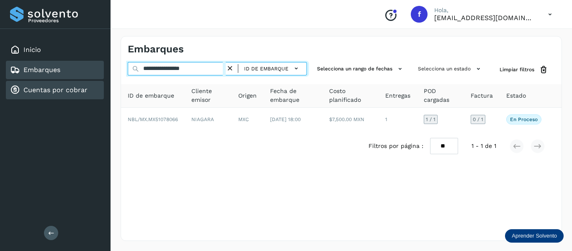
drag, startPoint x: 209, startPoint y: 68, endPoint x: 85, endPoint y: 81, distance: 125.0
click at [85, 81] on div "**********" at bounding box center [286, 125] width 572 height 251
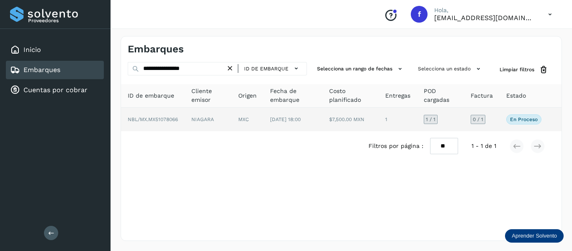
click at [492, 124] on td "0 / 1" at bounding box center [482, 119] width 36 height 23
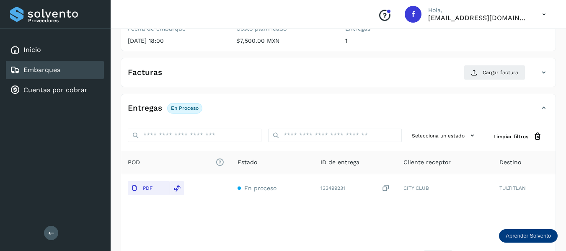
scroll to position [126, 0]
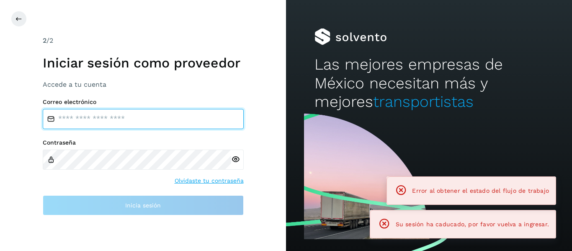
type input "**********"
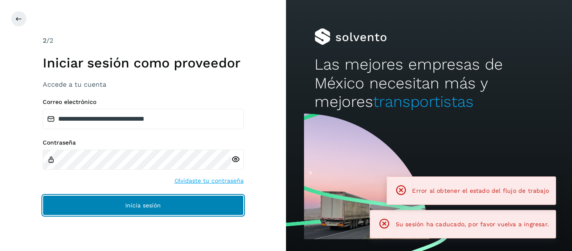
click at [143, 208] on button "Inicia sesión" at bounding box center [143, 205] width 201 height 20
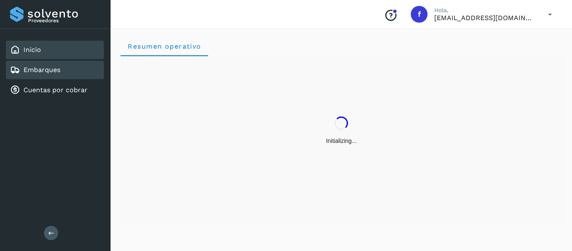
click at [57, 71] on link "Embarques" at bounding box center [41, 70] width 37 height 8
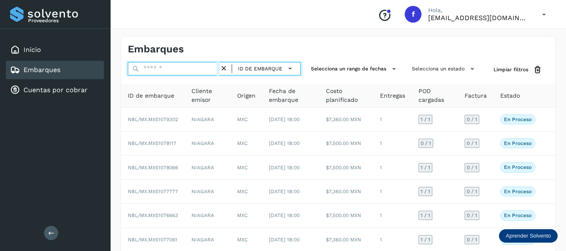
click at [174, 70] on input "text" at bounding box center [174, 68] width 92 height 13
paste input "**********"
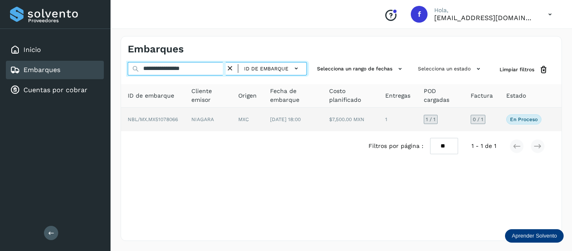
type input "**********"
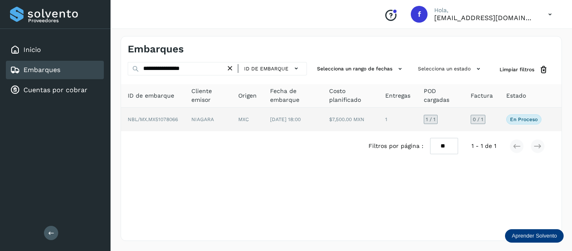
click at [499, 125] on td "0 / 1" at bounding box center [482, 119] width 36 height 23
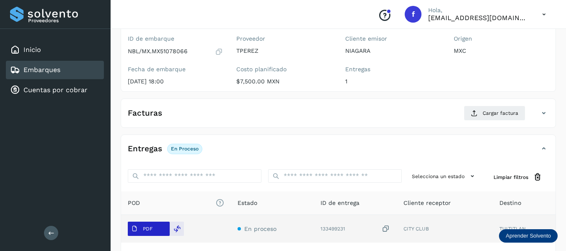
scroll to position [147, 0]
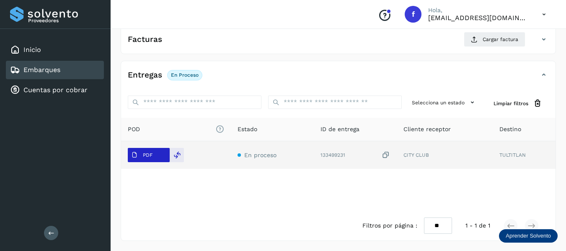
click at [156, 156] on button "PDF" at bounding box center [149, 155] width 42 height 14
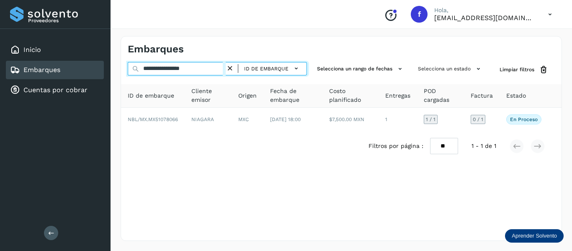
click at [211, 70] on input "**********" at bounding box center [177, 68] width 98 height 13
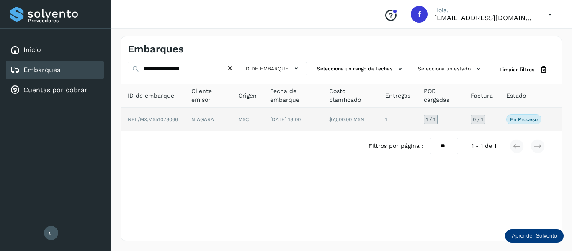
click at [490, 116] on td "0 / 1" at bounding box center [482, 119] width 36 height 23
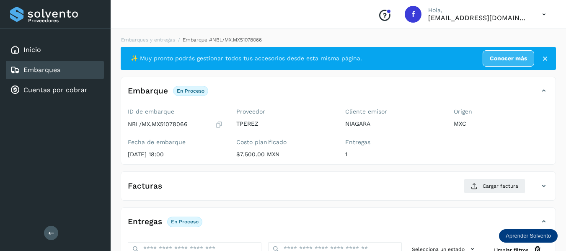
scroll to position [126, 0]
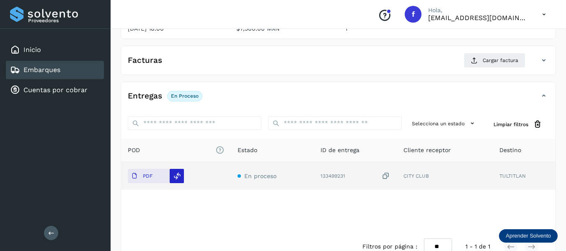
click at [180, 175] on icon at bounding box center [177, 176] width 8 height 8
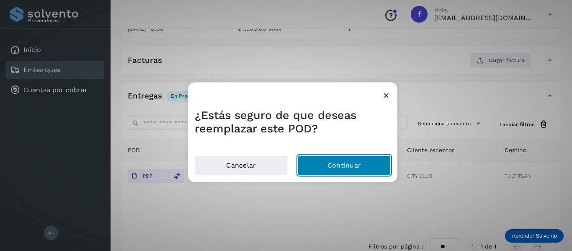
click at [327, 166] on button "Continuar" at bounding box center [344, 165] width 93 height 20
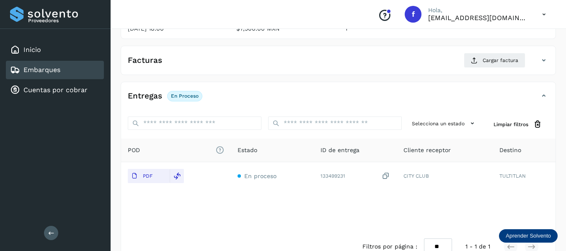
scroll to position [0, 0]
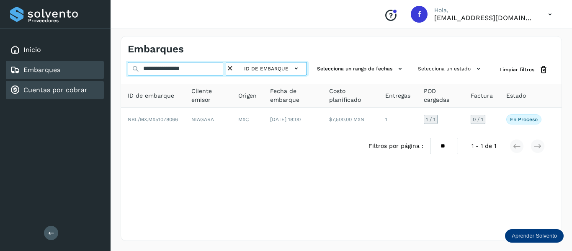
drag, startPoint x: 206, startPoint y: 68, endPoint x: 101, endPoint y: 85, distance: 106.4
click at [101, 85] on div "**********" at bounding box center [286, 125] width 572 height 251
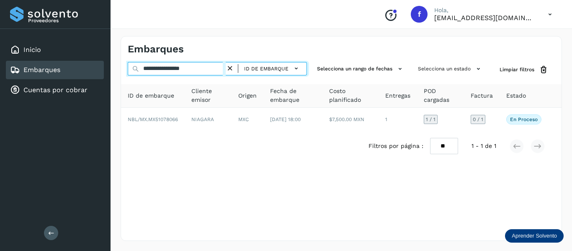
paste input "text"
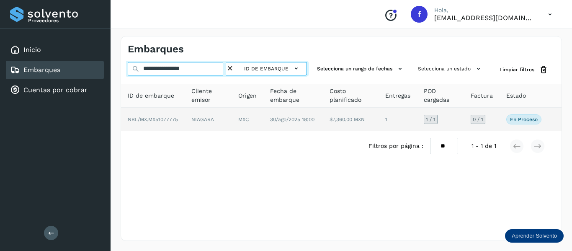
type input "**********"
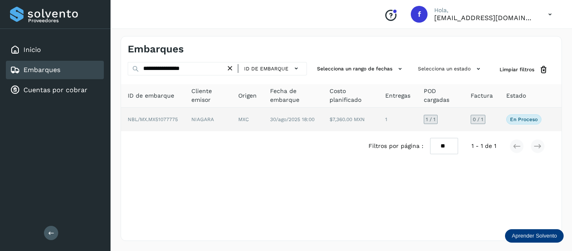
click at [505, 122] on td "En proceso Verifica el estado de la factura o entregas asociadas a este embarque" at bounding box center [523, 119] width 49 height 23
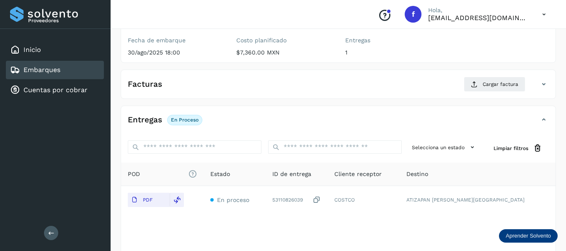
scroll to position [84, 0]
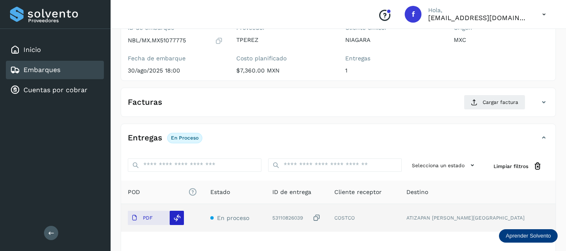
click at [172, 218] on div at bounding box center [177, 218] width 14 height 14
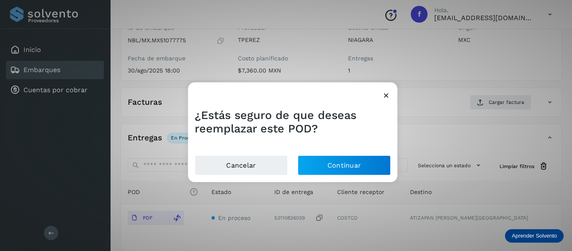
click at [146, 221] on div "¿Estás seguro de que deseas reemplazar este POD? Cancelar Continuar" at bounding box center [286, 125] width 572 height 251
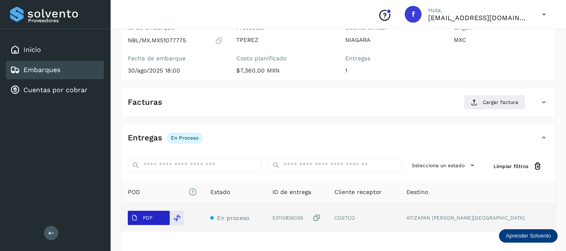
click at [149, 218] on p "PDF" at bounding box center [148, 218] width 10 height 6
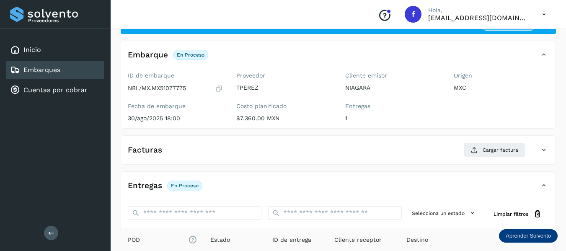
scroll to position [0, 0]
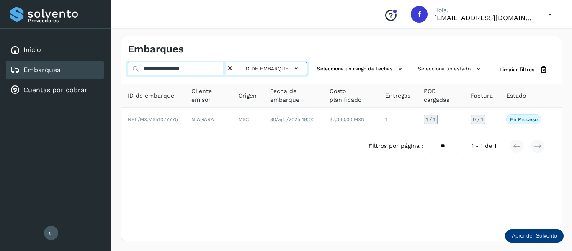
drag, startPoint x: 212, startPoint y: 71, endPoint x: 129, endPoint y: 69, distance: 83.3
click at [129, 69] on input "**********" at bounding box center [177, 68] width 98 height 13
paste input "text"
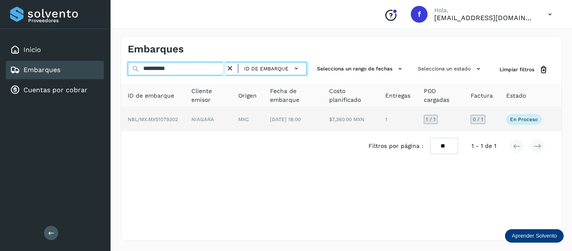
type input "**********"
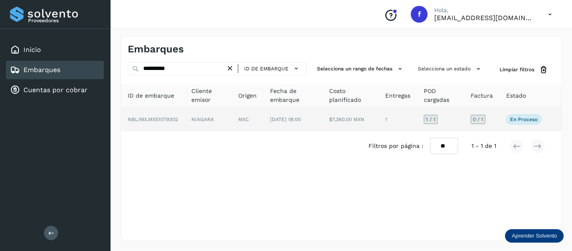
click at [497, 123] on td "0 / 1" at bounding box center [482, 119] width 36 height 23
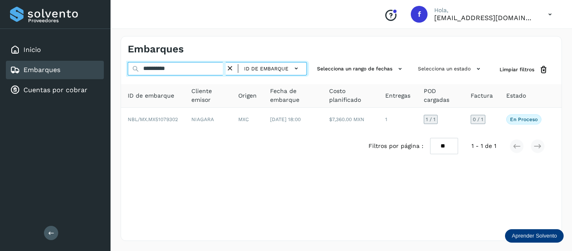
drag, startPoint x: 205, startPoint y: 71, endPoint x: 132, endPoint y: 69, distance: 72.4
click at [132, 69] on div "**********" at bounding box center [217, 69] width 179 height 15
paste input "*******"
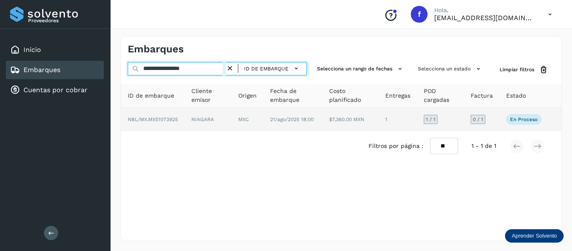
type input "**********"
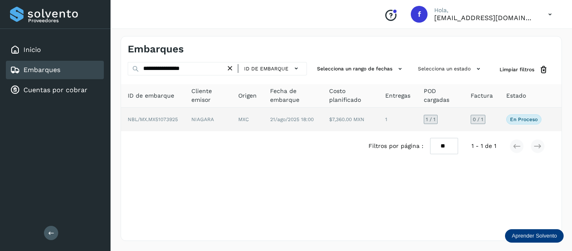
click at [497, 122] on td "0 / 1" at bounding box center [482, 119] width 36 height 23
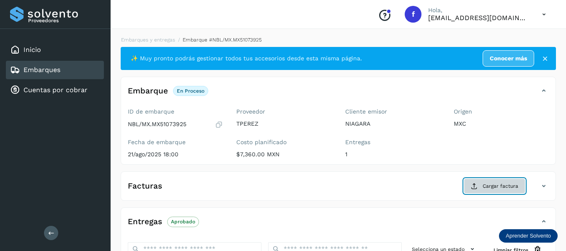
click at [492, 189] on span "Cargar factura" at bounding box center [500, 186] width 36 height 8
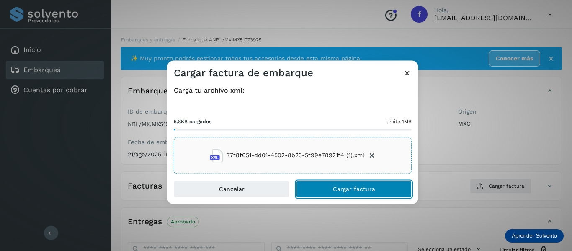
click at [356, 185] on button "Cargar factura" at bounding box center [354, 188] width 116 height 17
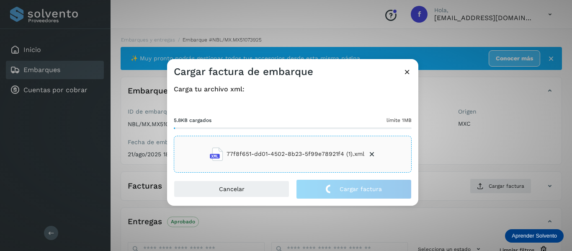
click at [416, 92] on div "Carga tu archivo xml: 5.8KB cargados límite 1MB 77f8f651-dd01-4502-8b23-5f99e78…" at bounding box center [292, 128] width 251 height 101
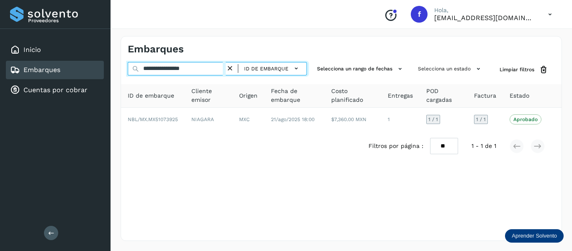
drag, startPoint x: 208, startPoint y: 69, endPoint x: 152, endPoint y: 71, distance: 55.7
click at [152, 71] on input "**********" at bounding box center [177, 68] width 98 height 13
type input "*"
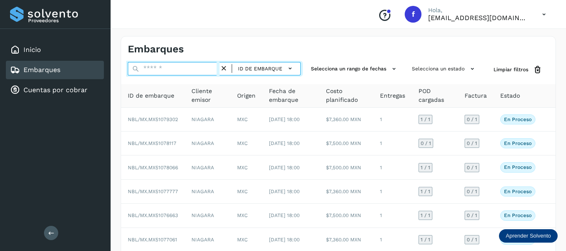
paste input "**********"
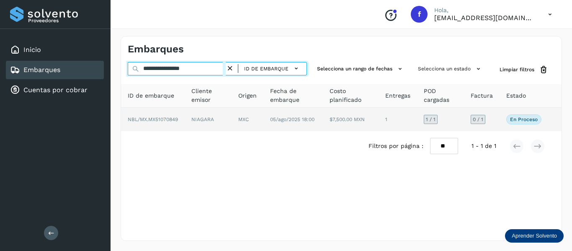
type input "**********"
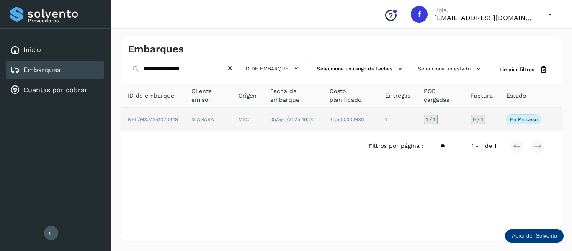
click at [491, 121] on td "0 / 1" at bounding box center [482, 119] width 36 height 23
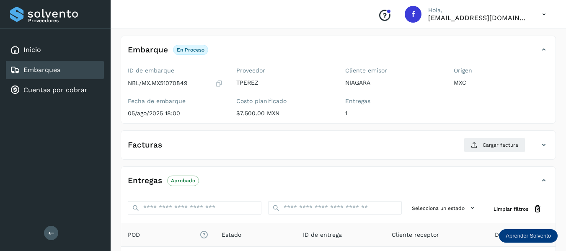
scroll to position [84, 0]
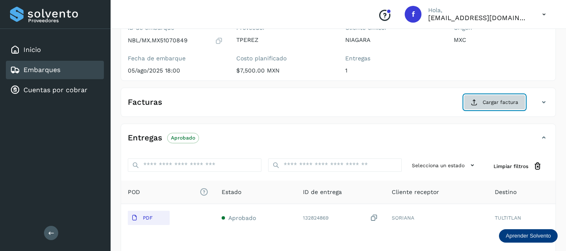
click at [477, 104] on icon at bounding box center [474, 102] width 7 height 7
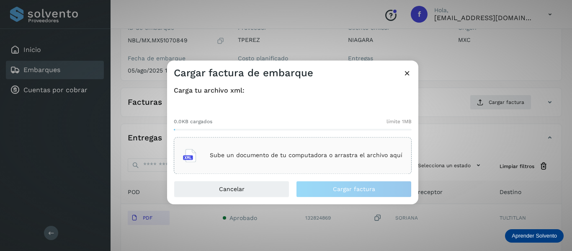
drag, startPoint x: 417, startPoint y: 35, endPoint x: 452, endPoint y: 0, distance: 49.4
click at [417, 35] on div "Cargar factura de embarque Carga tu archivo xml: 0.0KB cargados límite 1MB Sube…" at bounding box center [286, 125] width 572 height 251
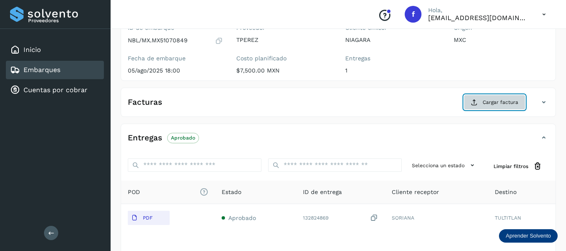
click at [501, 100] on span "Cargar factura" at bounding box center [500, 102] width 36 height 8
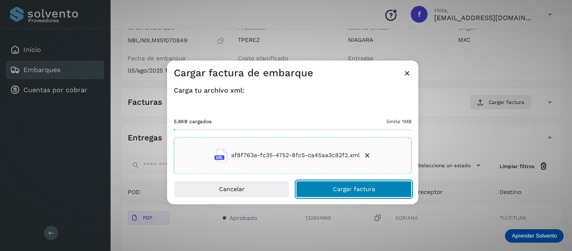
click at [361, 191] on span "Cargar factura" at bounding box center [354, 189] width 42 height 6
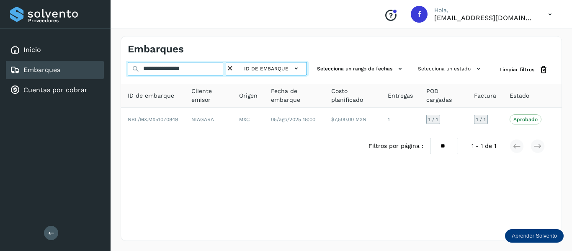
drag, startPoint x: 217, startPoint y: 72, endPoint x: 147, endPoint y: 69, distance: 70.4
click at [147, 69] on input "**********" at bounding box center [177, 68] width 98 height 13
click at [209, 71] on input "**********" at bounding box center [177, 68] width 98 height 13
drag, startPoint x: 209, startPoint y: 71, endPoint x: 119, endPoint y: 64, distance: 89.9
click at [119, 64] on div "**********" at bounding box center [341, 138] width 461 height 225
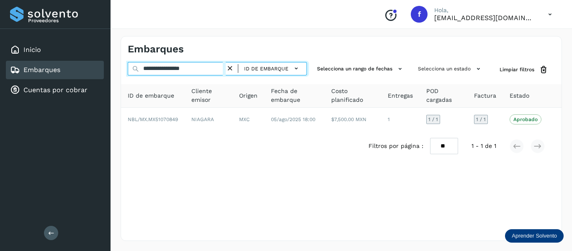
paste input "text"
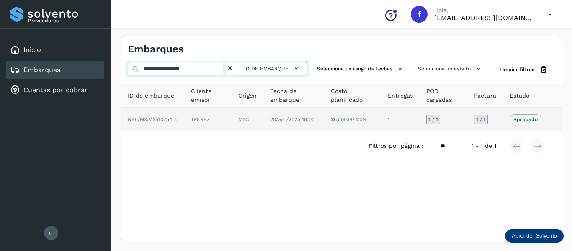
type input "**********"
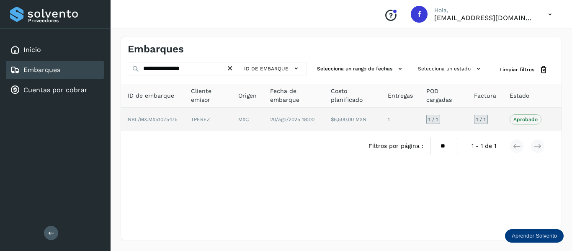
click at [504, 121] on td "Aprobado Verifica el estado de la factura o entregas asociadas a este embarque" at bounding box center [525, 119] width 45 height 23
